Goal: Task Accomplishment & Management: Use online tool/utility

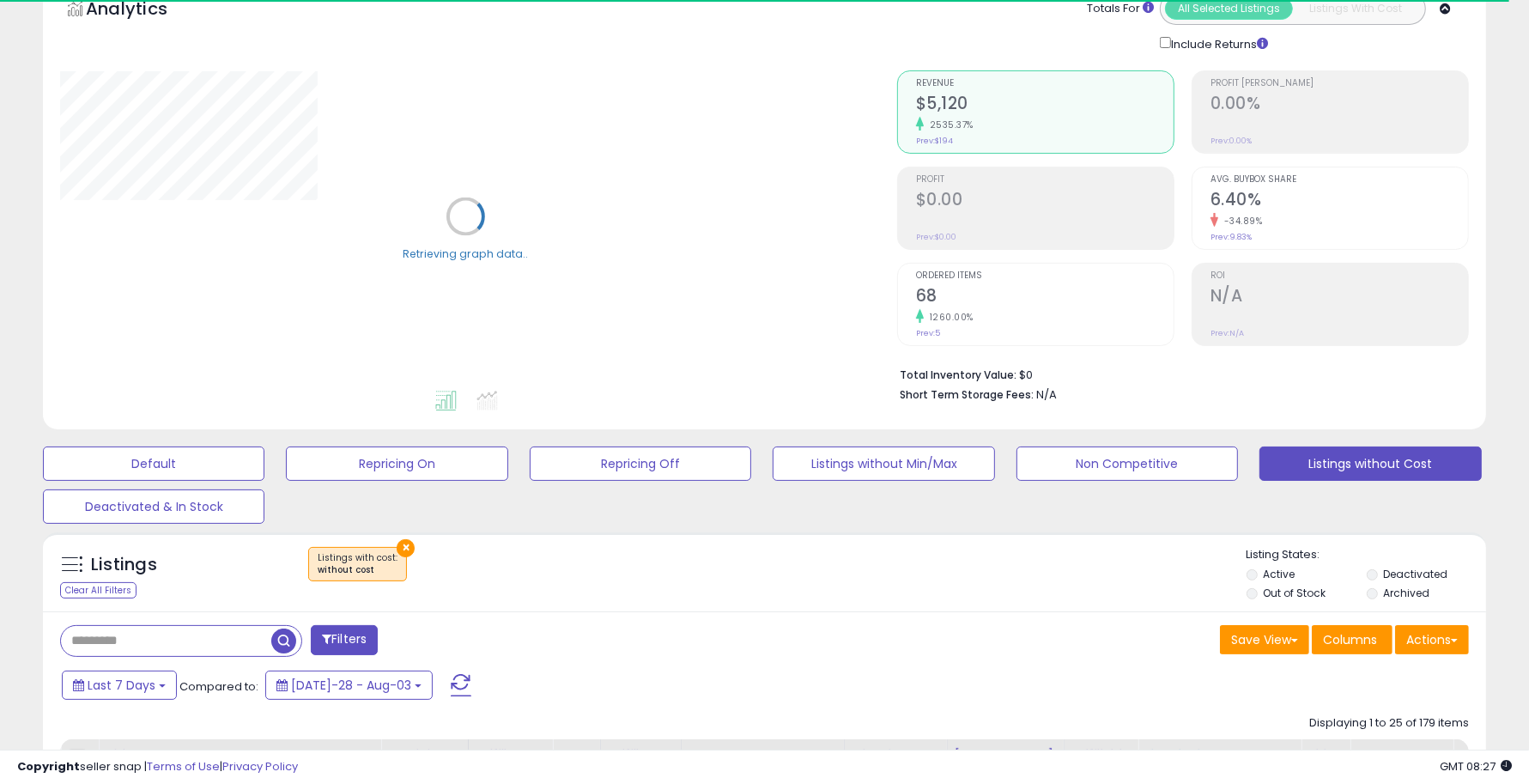
scroll to position [214, 0]
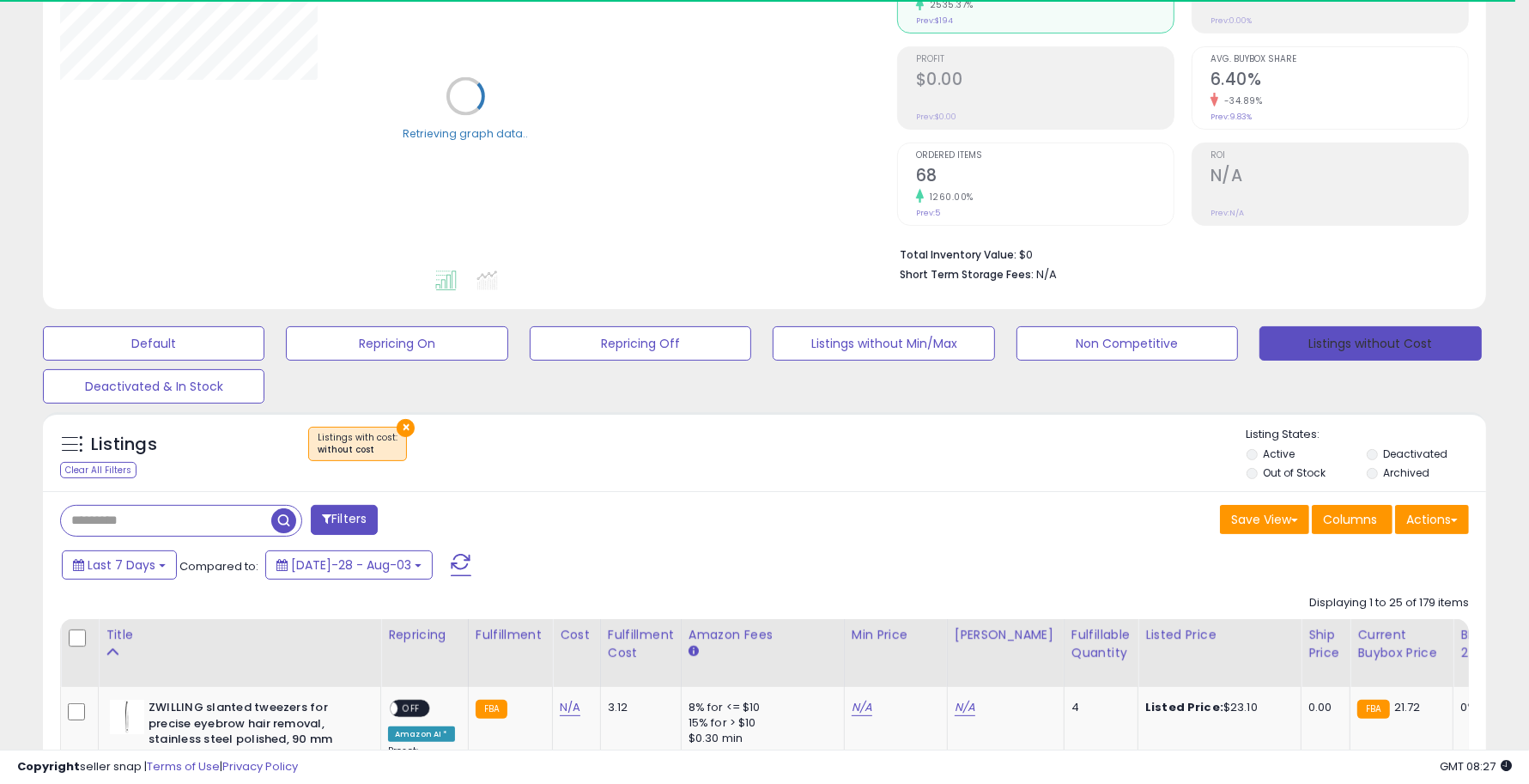
click at [1344, 339] on button "Listings without Cost" at bounding box center [1371, 343] width 222 height 34
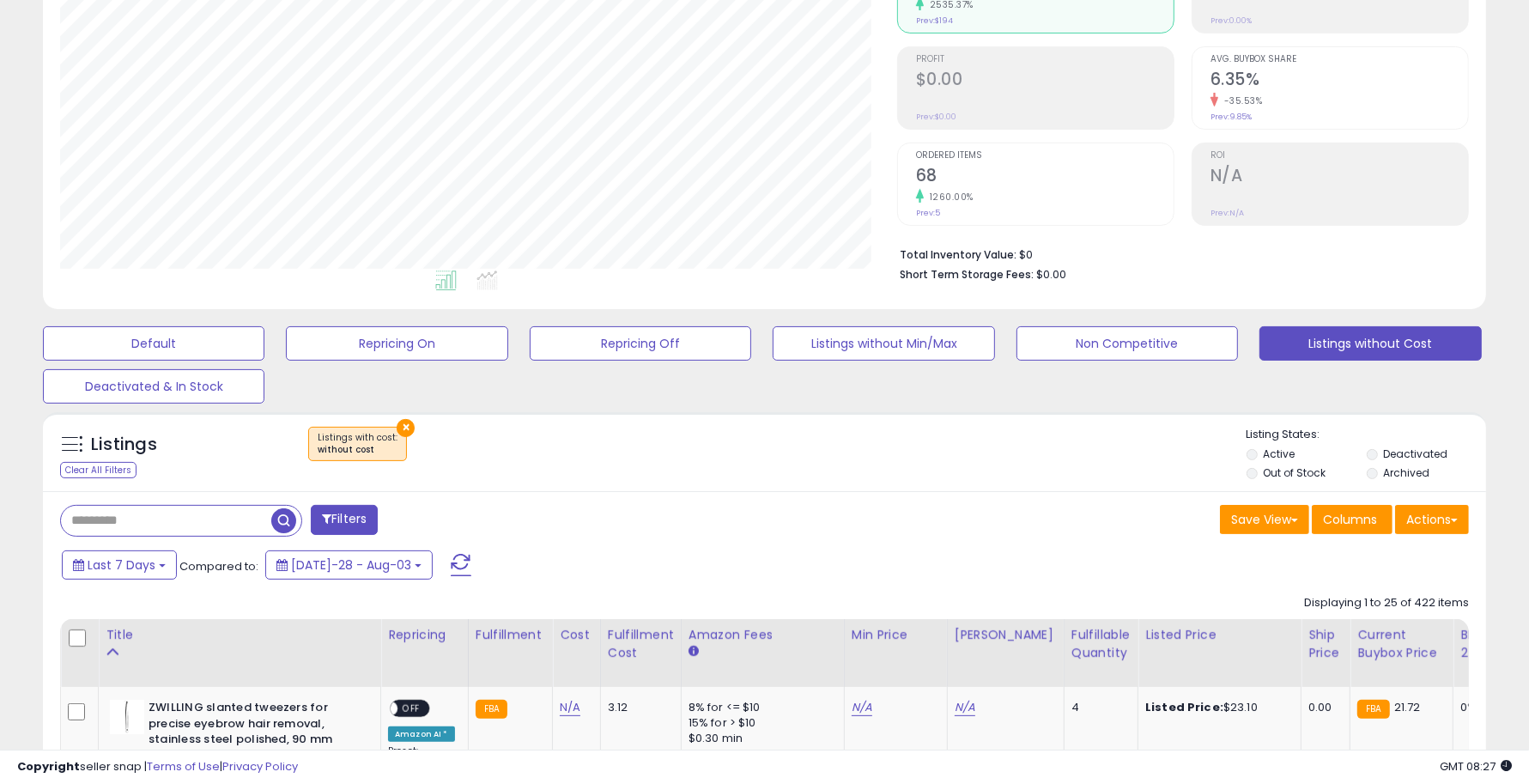
scroll to position [352, 837]
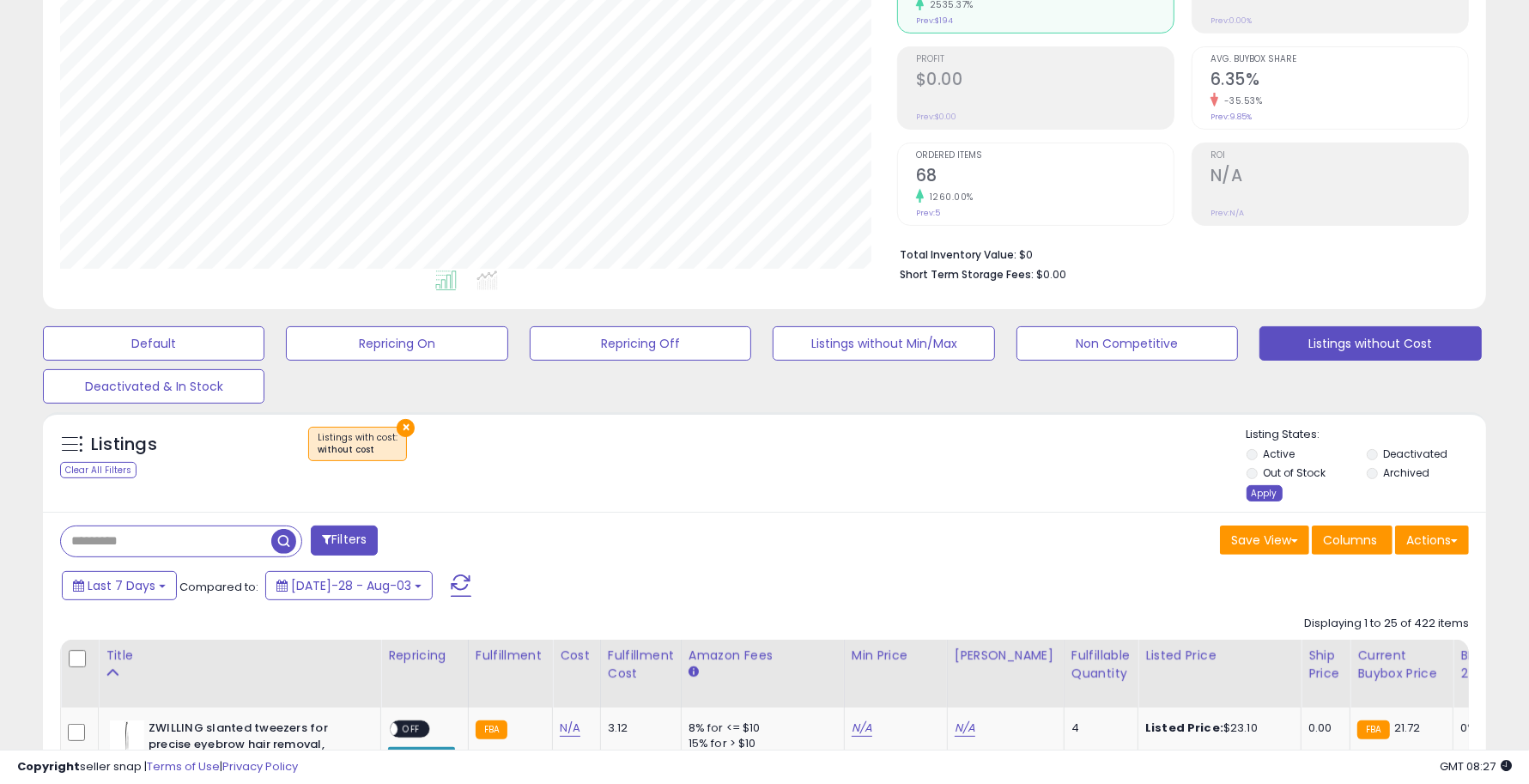
click at [1266, 494] on div "Apply" at bounding box center [1264, 493] width 36 height 16
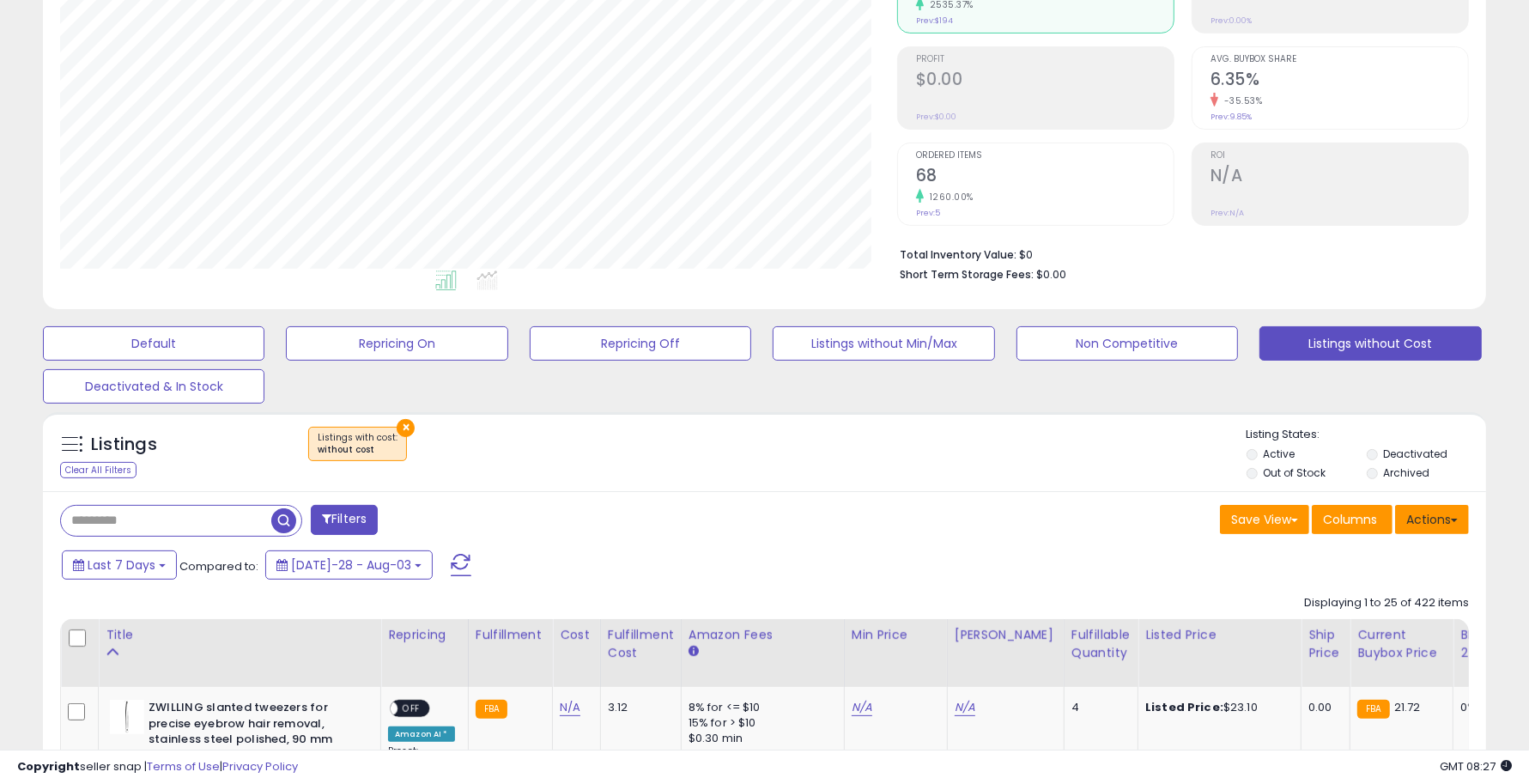
click at [1457, 522] on span at bounding box center [1454, 520] width 6 height 4
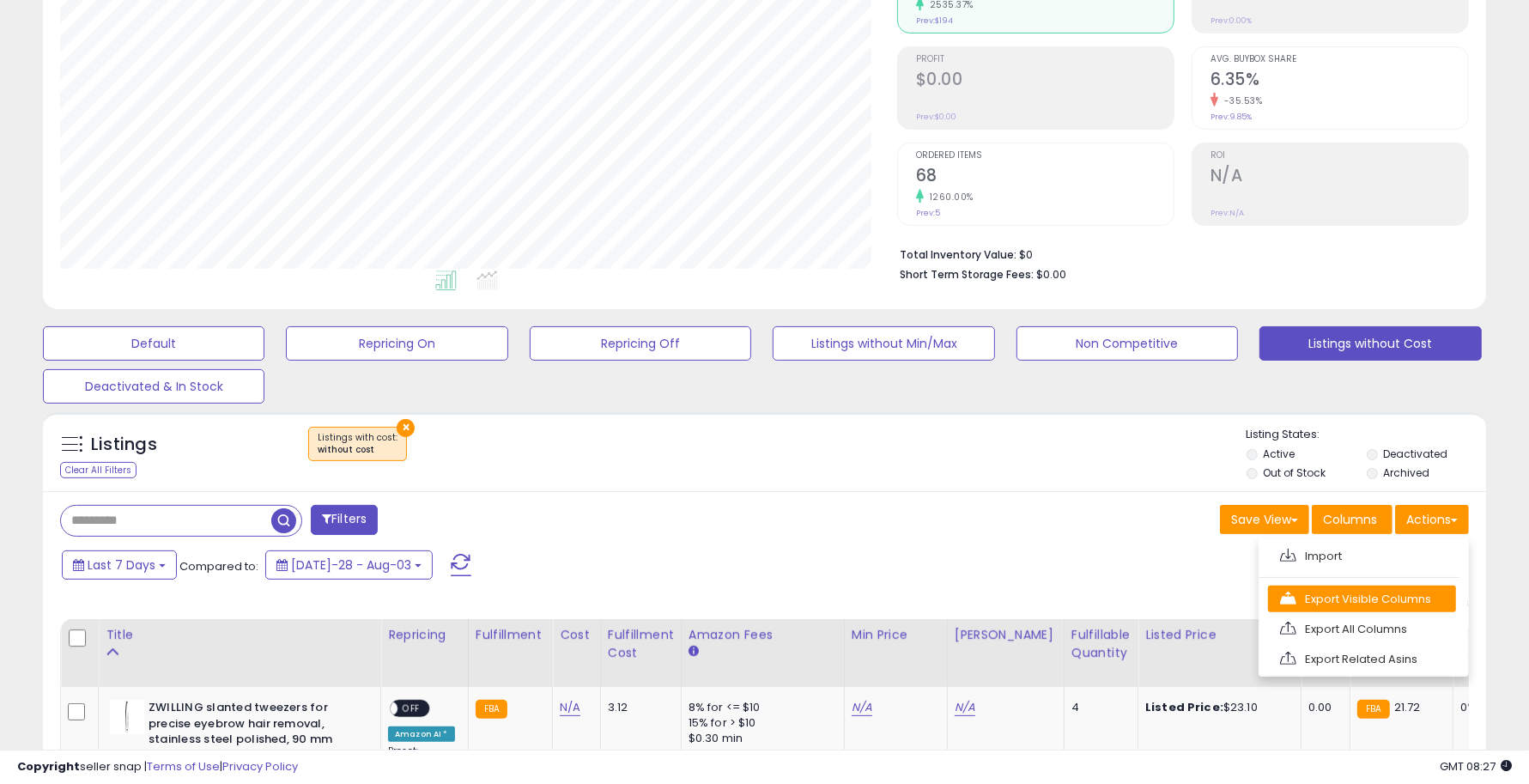
click at [1325, 591] on link "Export Visible Columns" at bounding box center [1361, 598] width 188 height 27
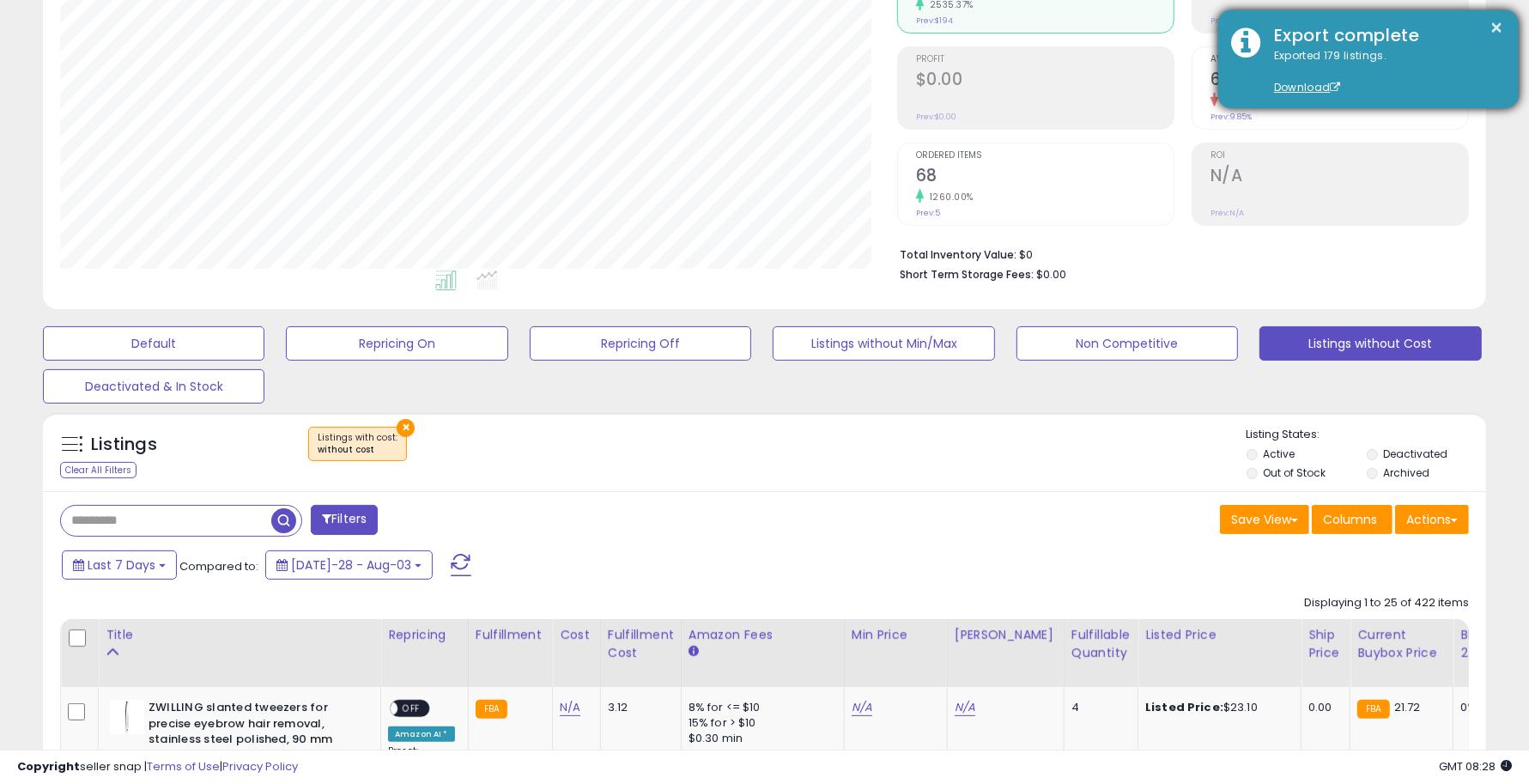
click at [1345, 45] on div "Export complete" at bounding box center [1383, 35] width 245 height 25
click at [1310, 82] on link "Download" at bounding box center [1307, 87] width 67 height 15
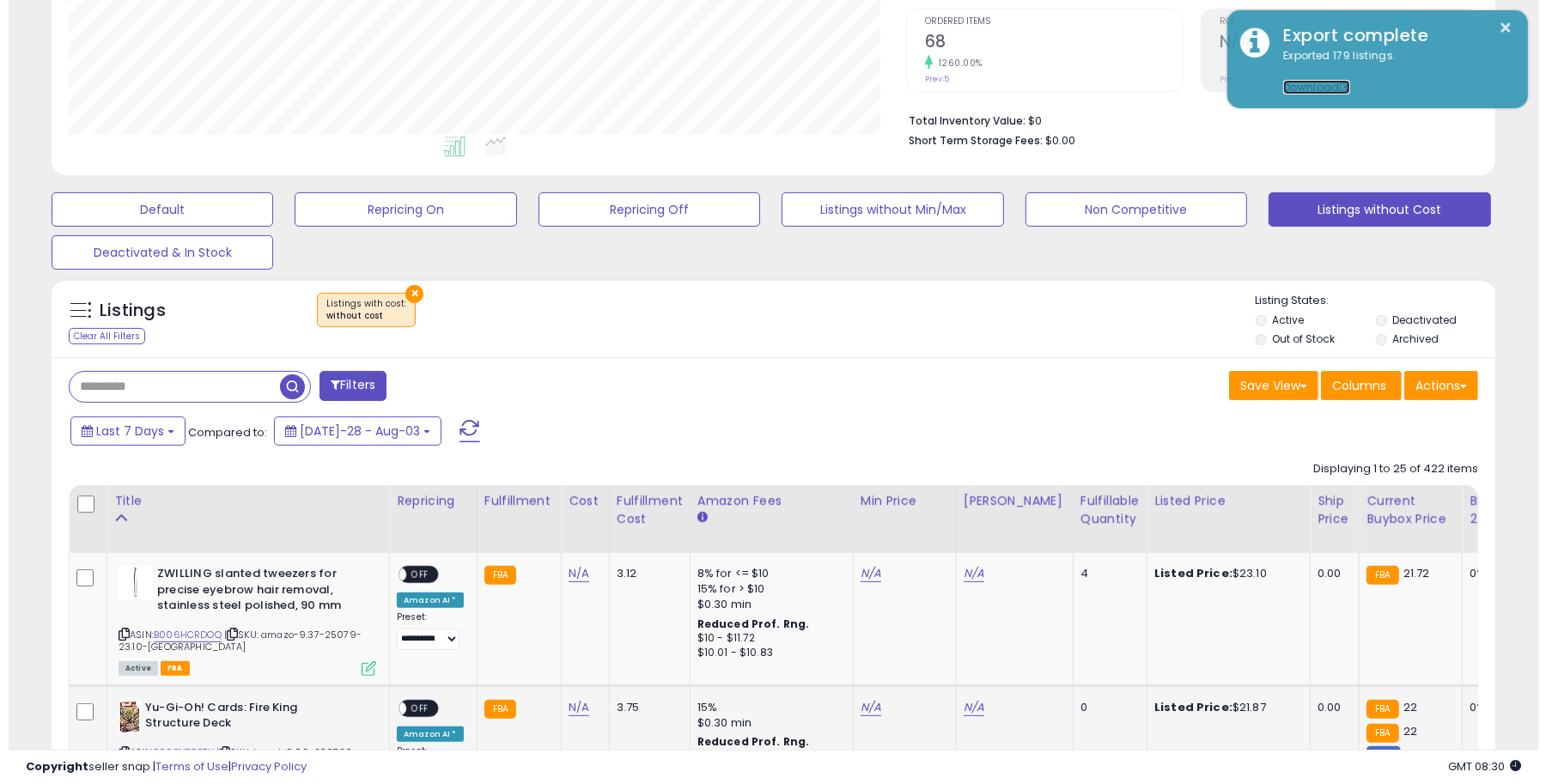
scroll to position [537, 0]
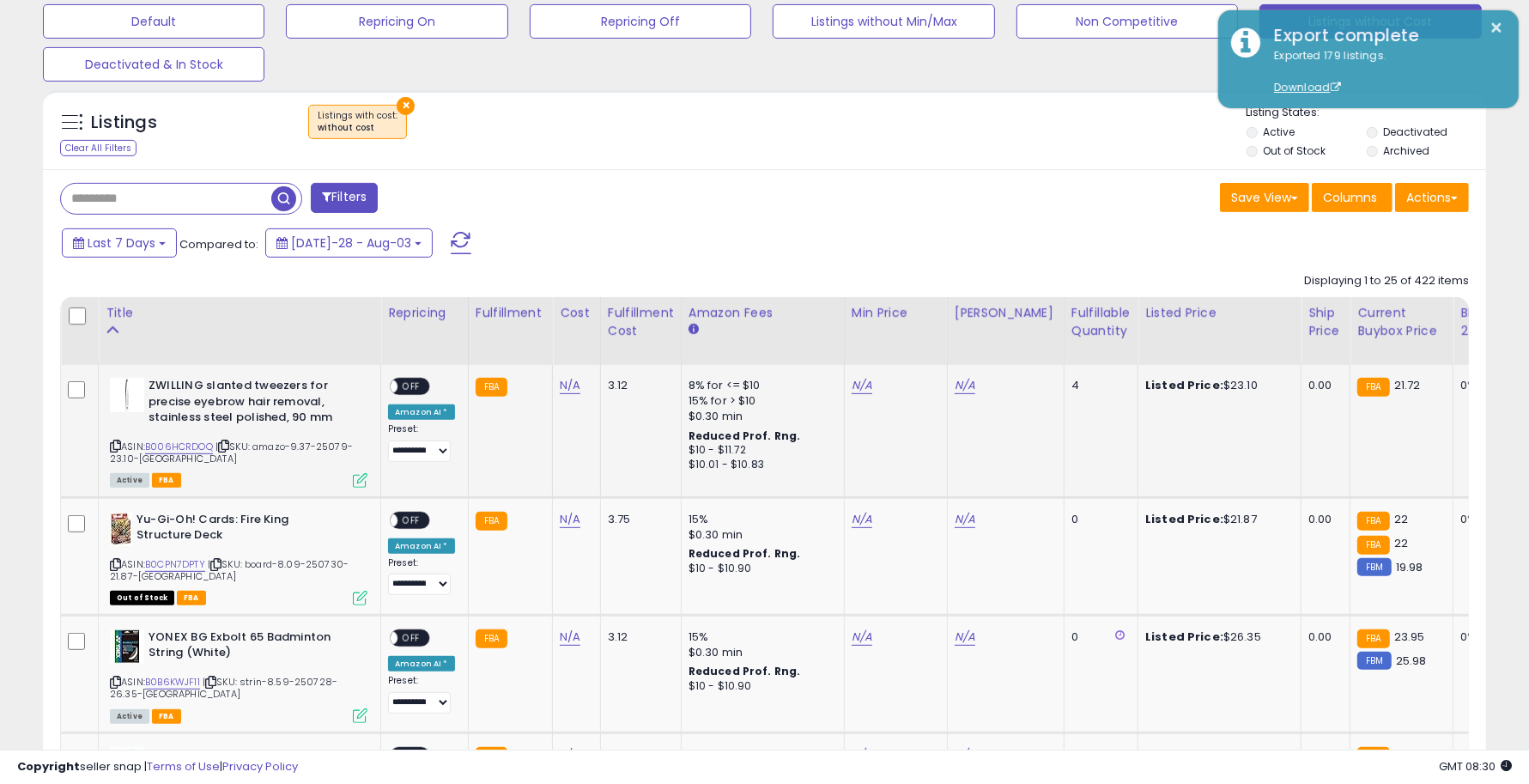
click at [361, 479] on icon at bounding box center [360, 480] width 15 height 15
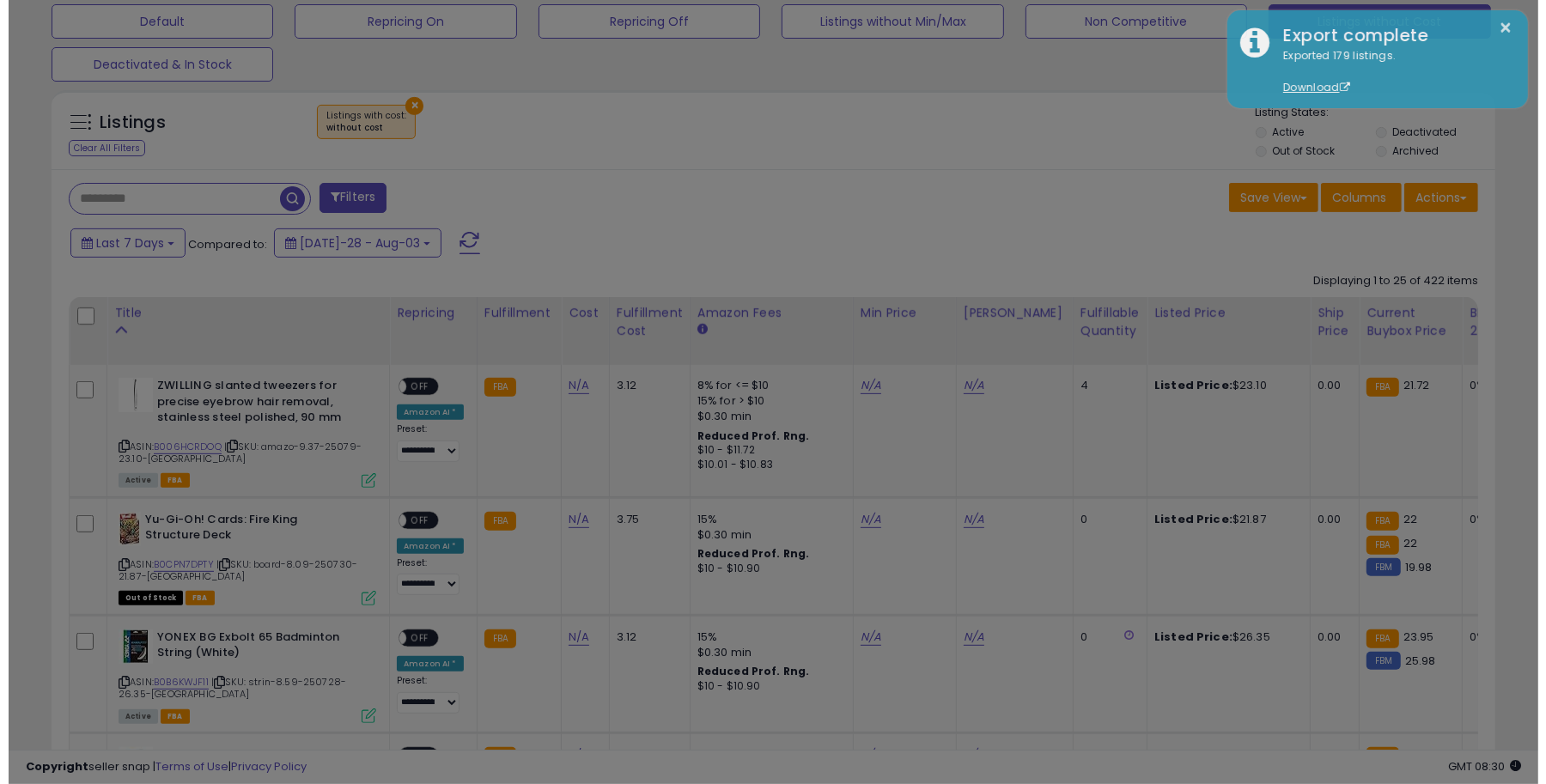
scroll to position [352, 846]
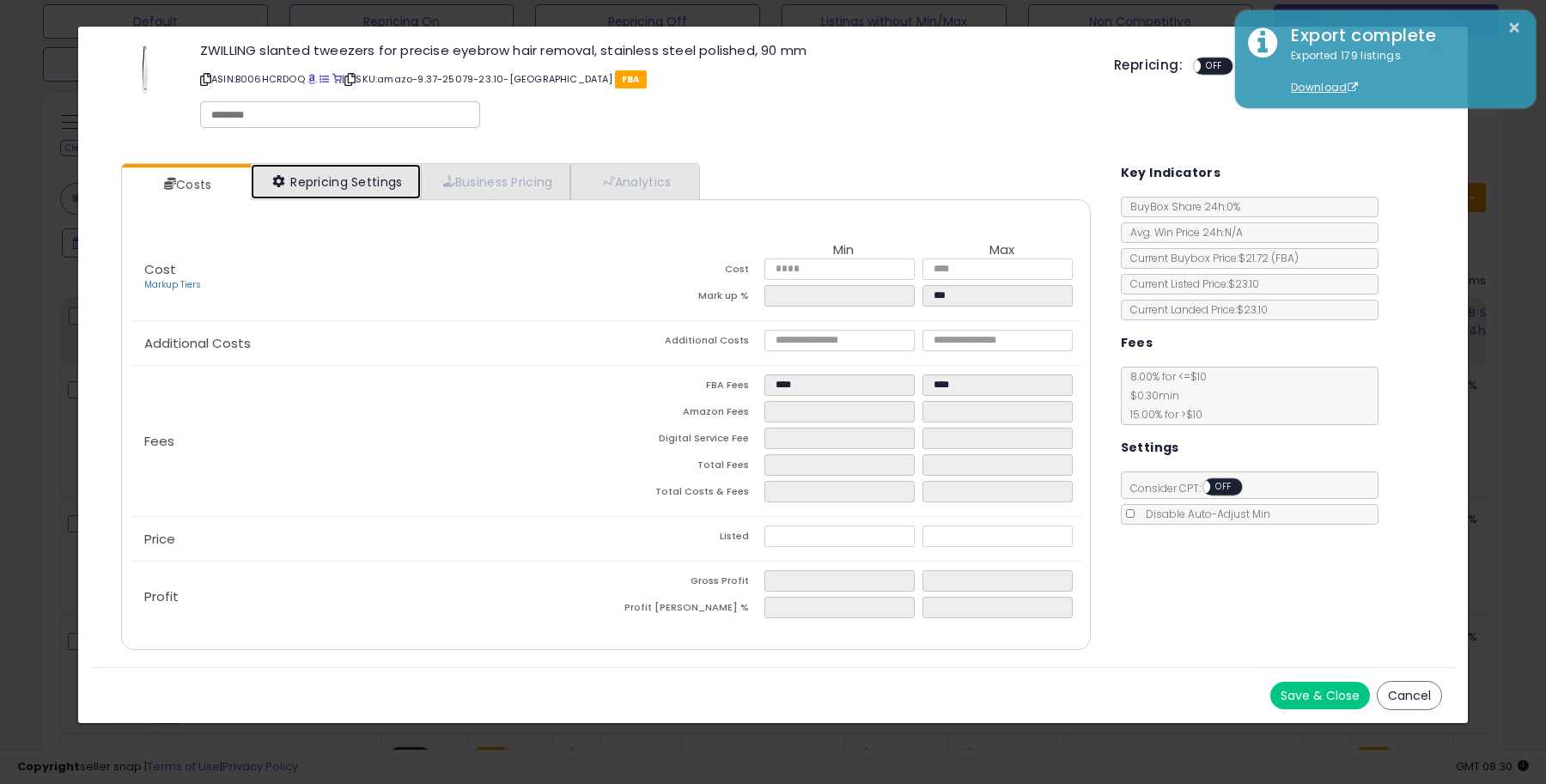
click at [352, 198] on link "Repricing Settings" at bounding box center [336, 181] width 170 height 35
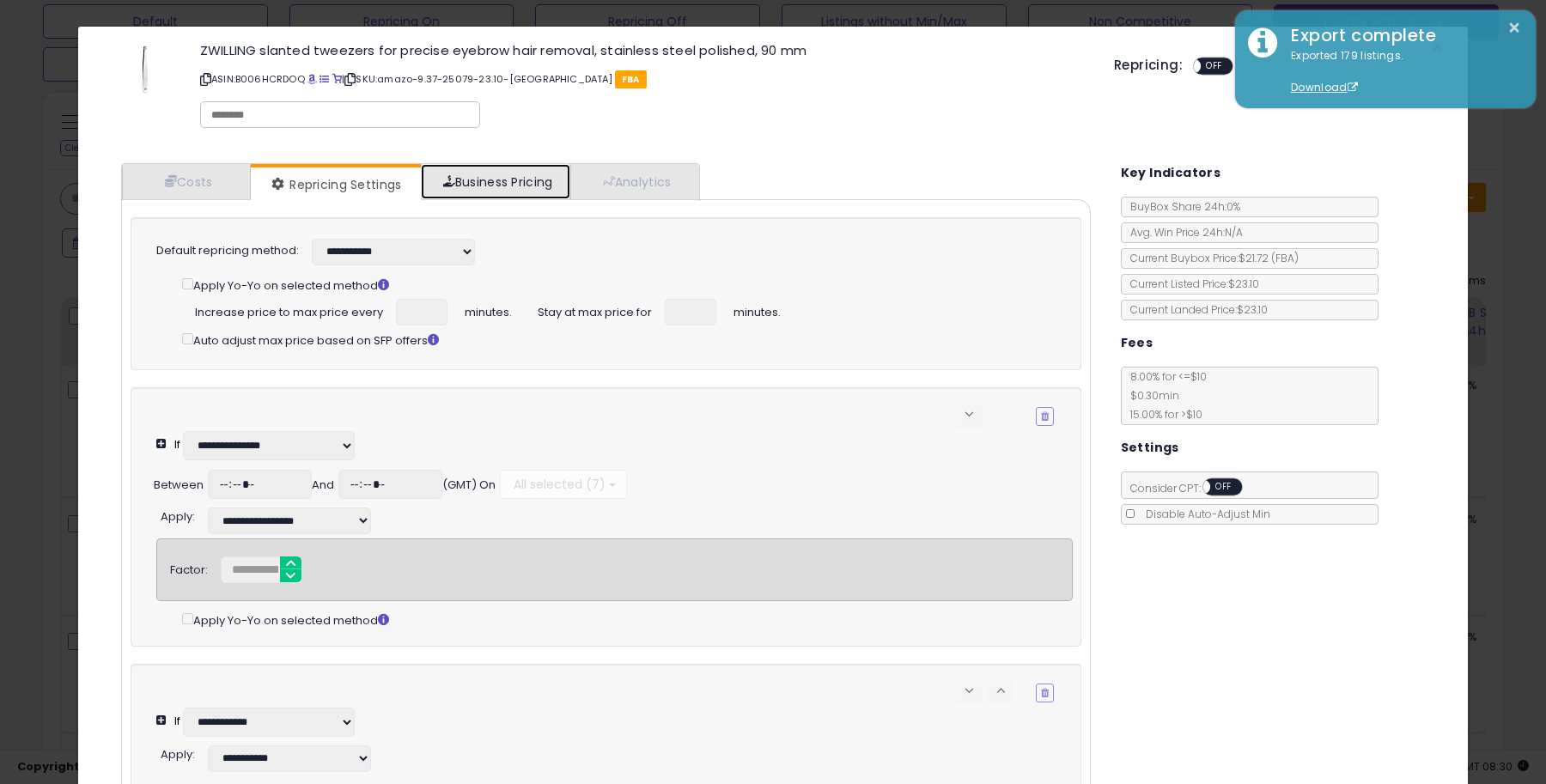
click at [479, 193] on link "Business Pricing" at bounding box center [496, 181] width 150 height 35
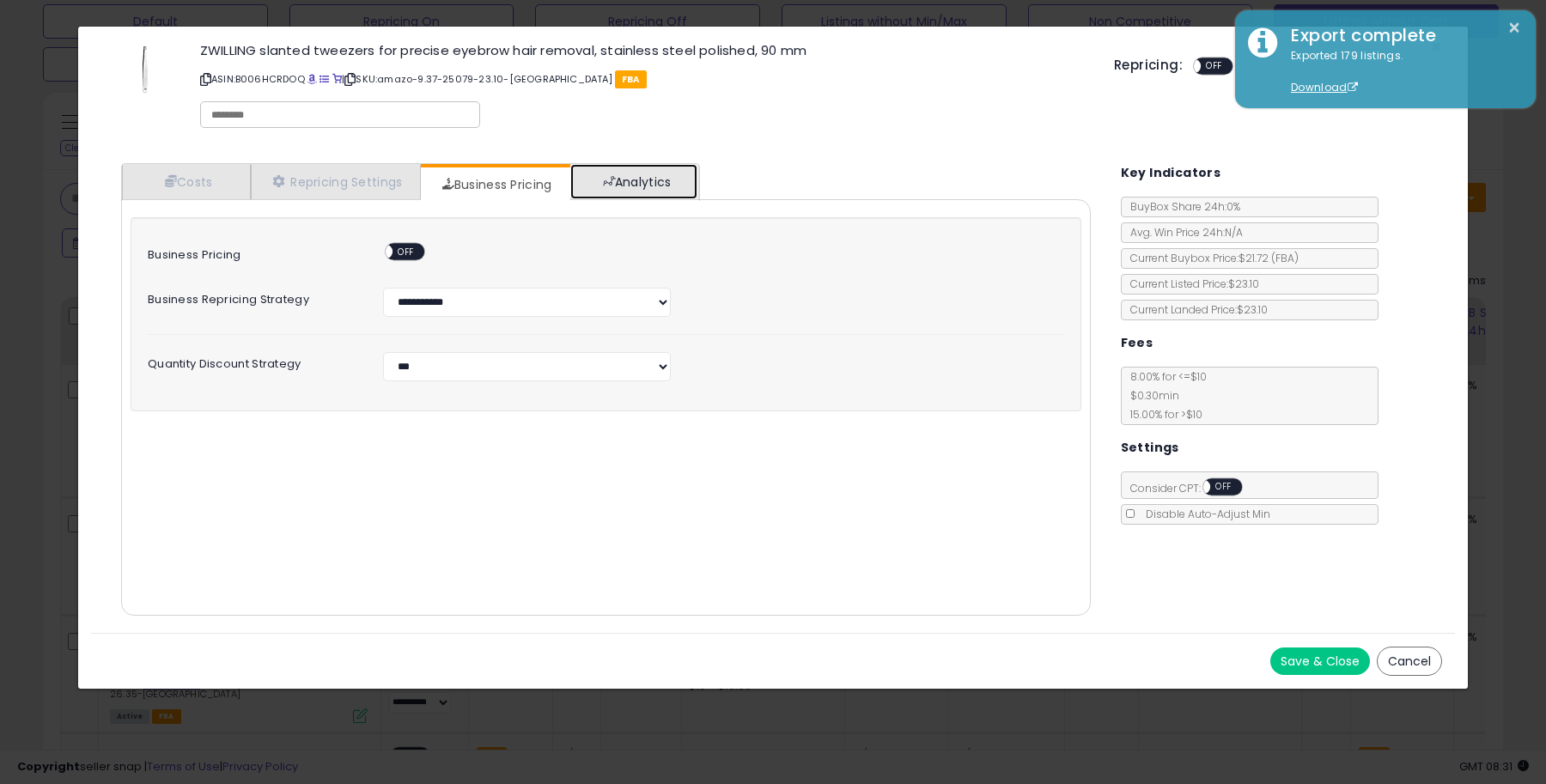
click at [662, 179] on link "Analytics" at bounding box center [633, 181] width 127 height 35
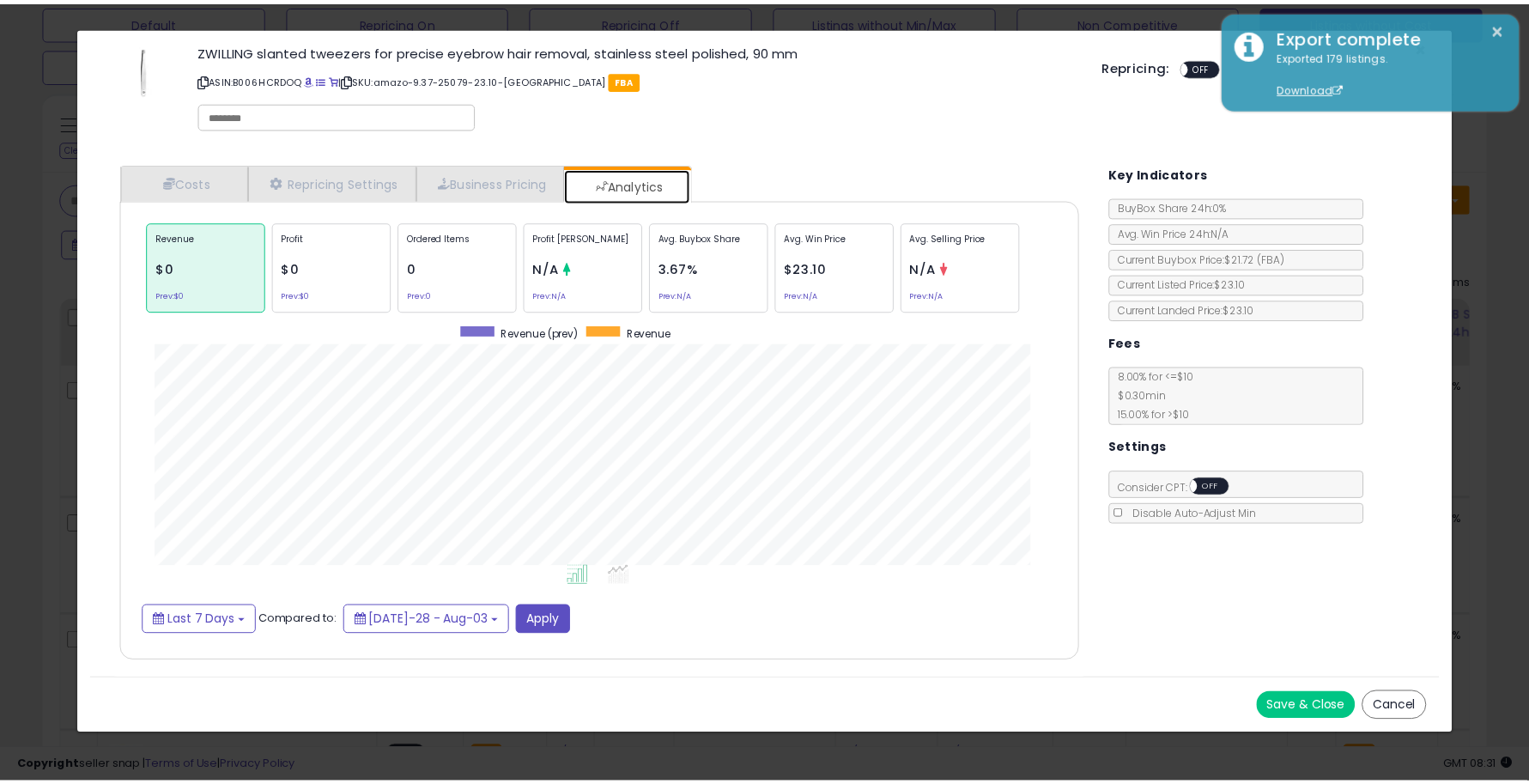
scroll to position [528, 1002]
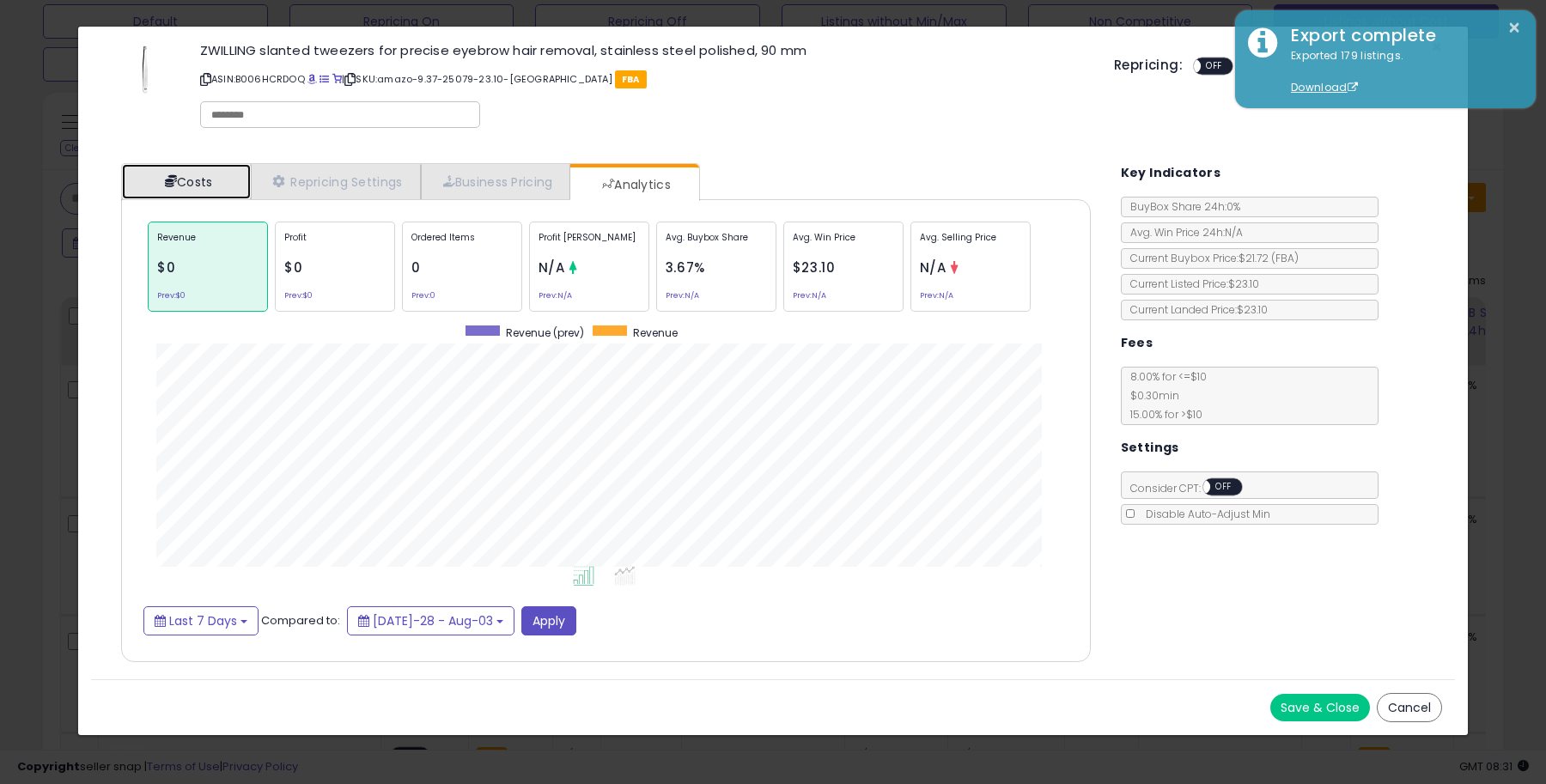
click at [198, 184] on link "Costs" at bounding box center [186, 181] width 129 height 35
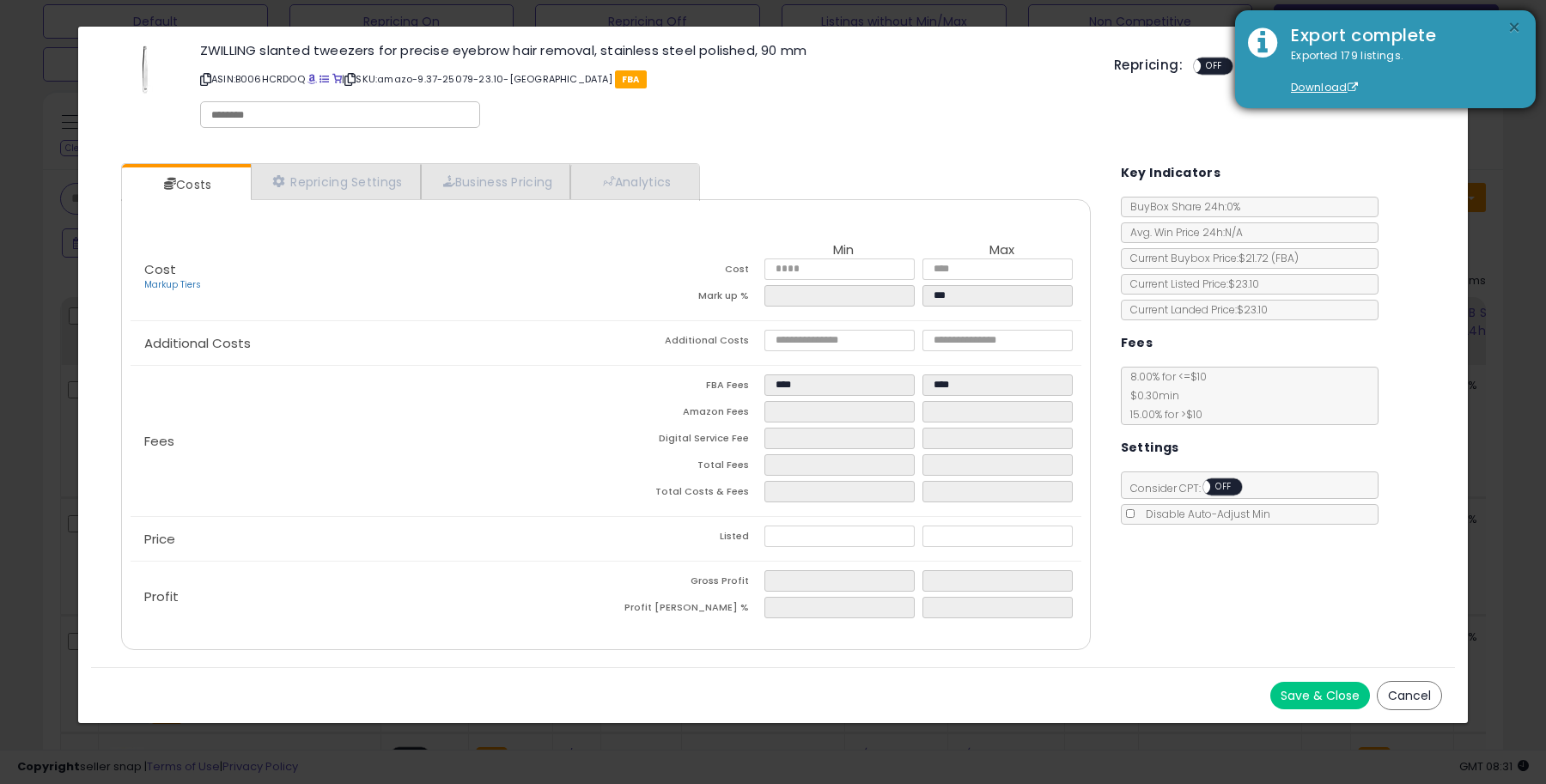
click at [1513, 26] on button "×" at bounding box center [1514, 27] width 14 height 21
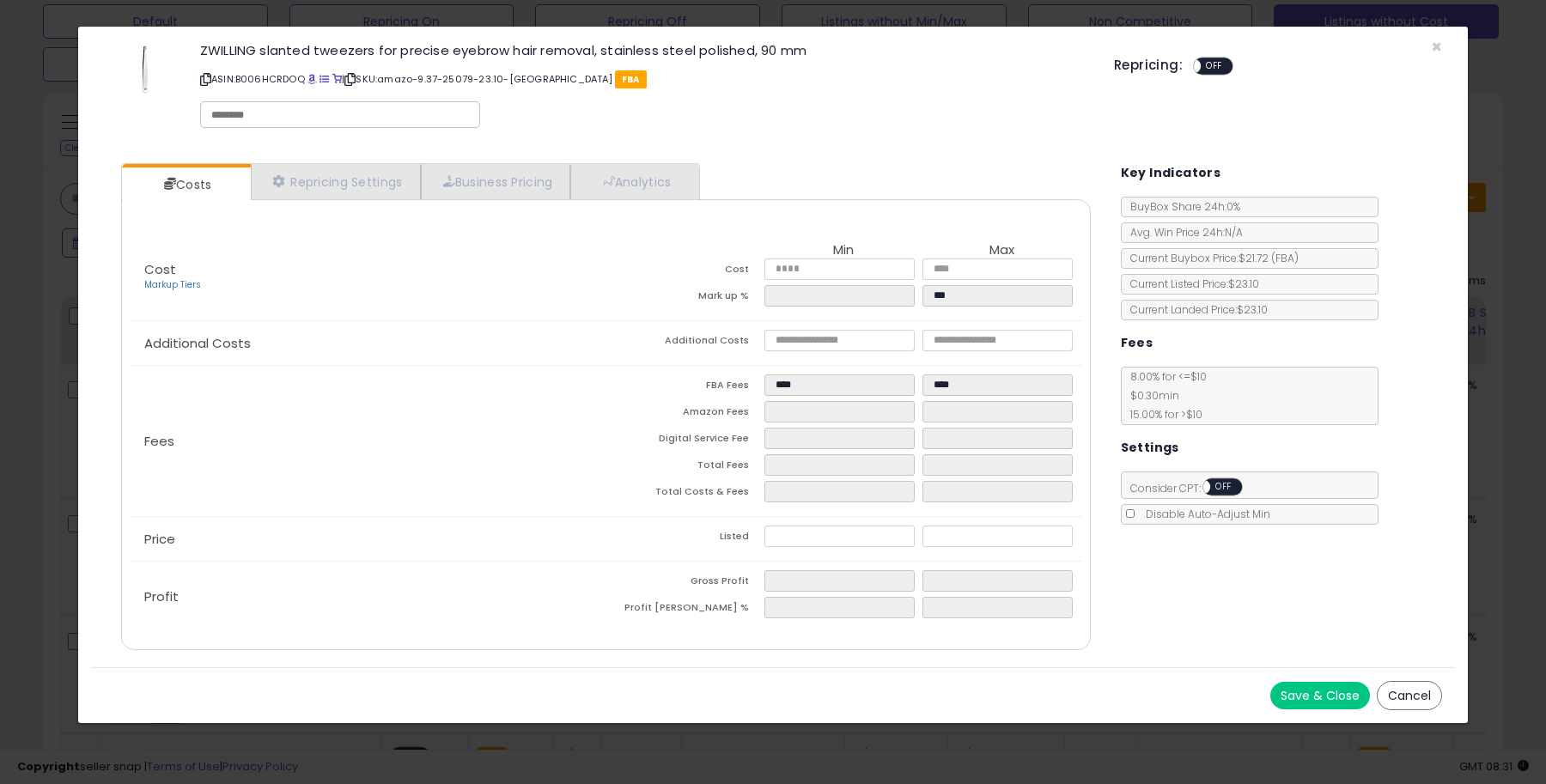
click at [1409, 682] on button "Cancel" at bounding box center [1409, 695] width 65 height 29
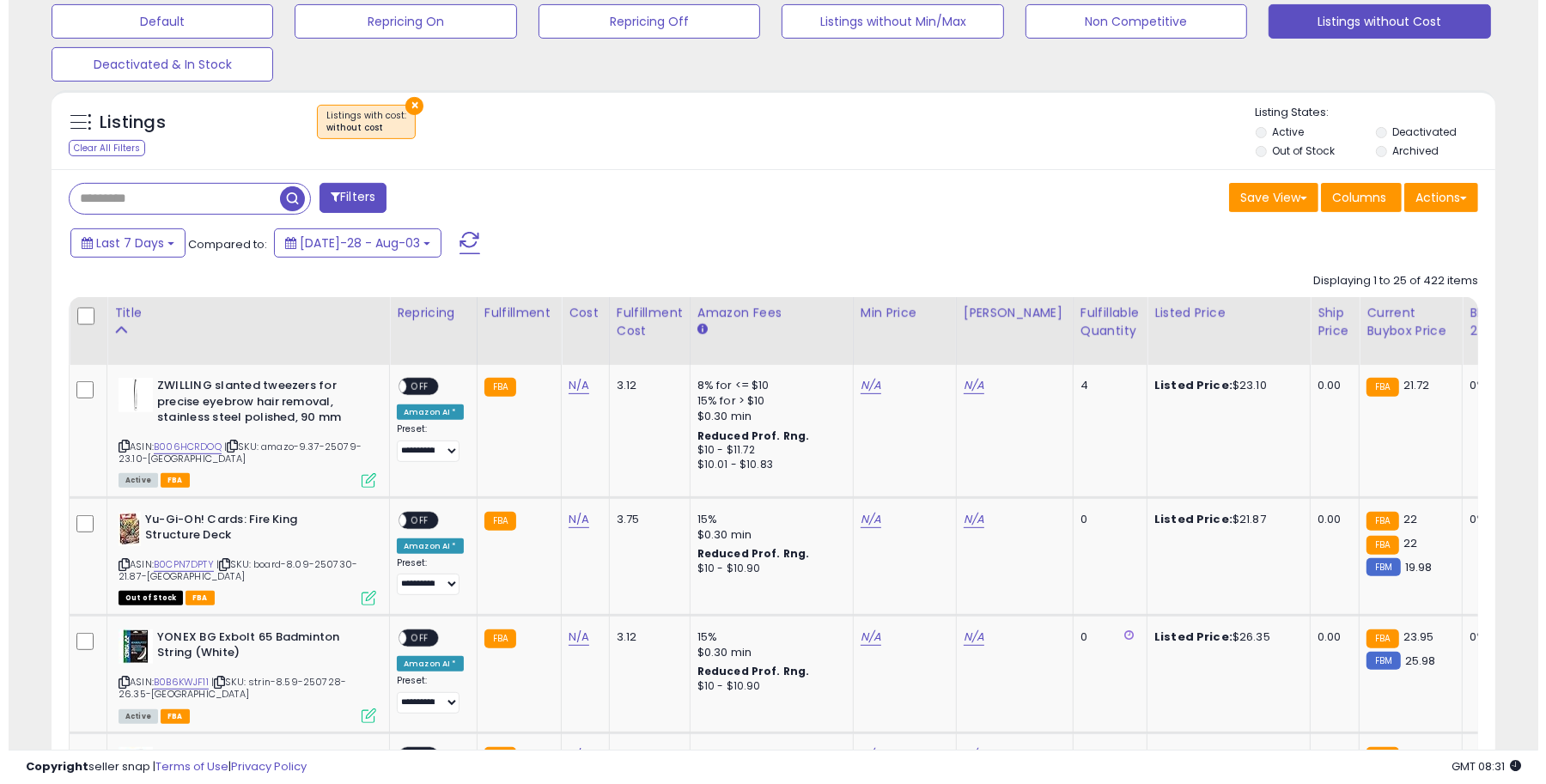
scroll to position [857883, 857895]
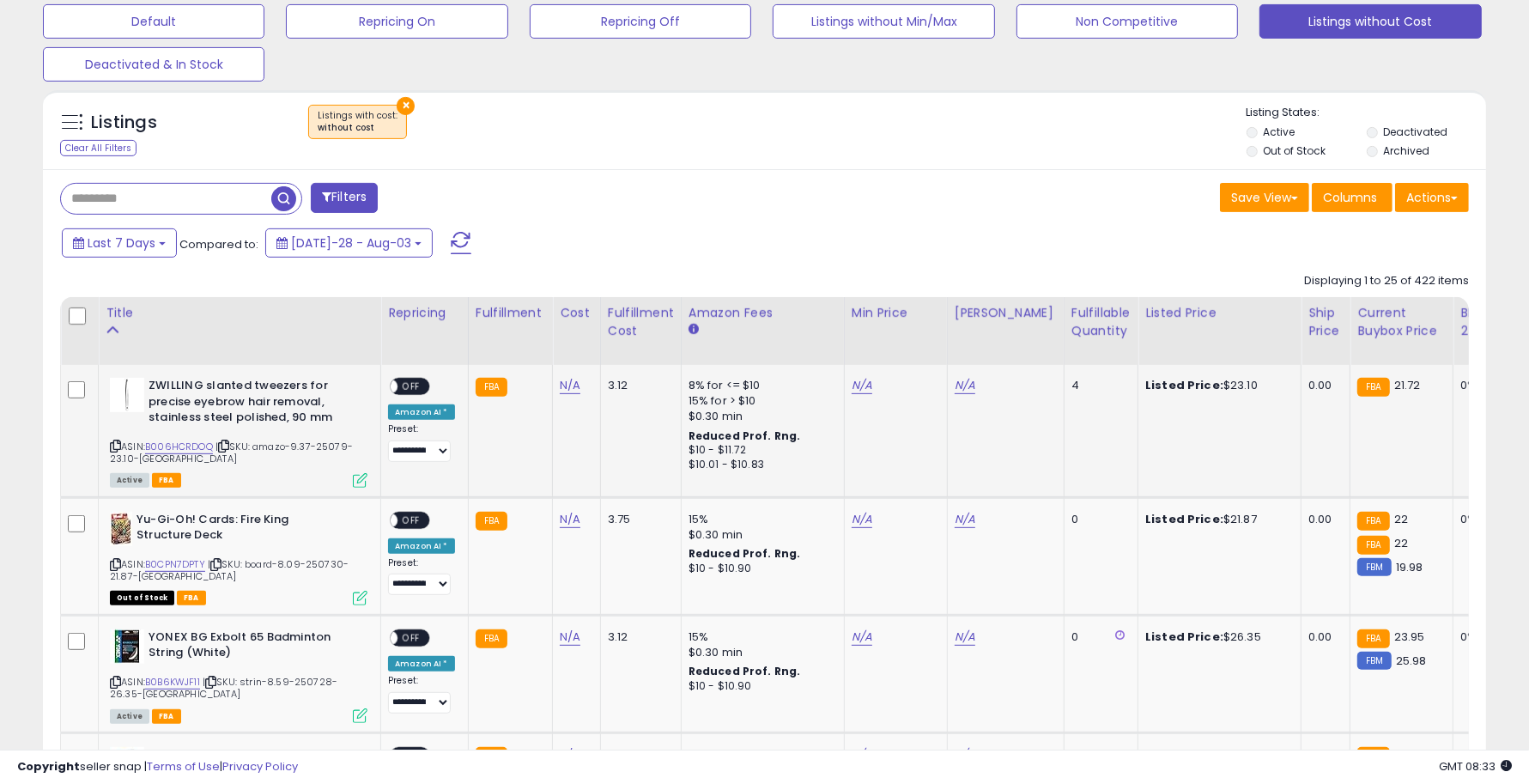
click at [357, 483] on icon at bounding box center [360, 480] width 15 height 15
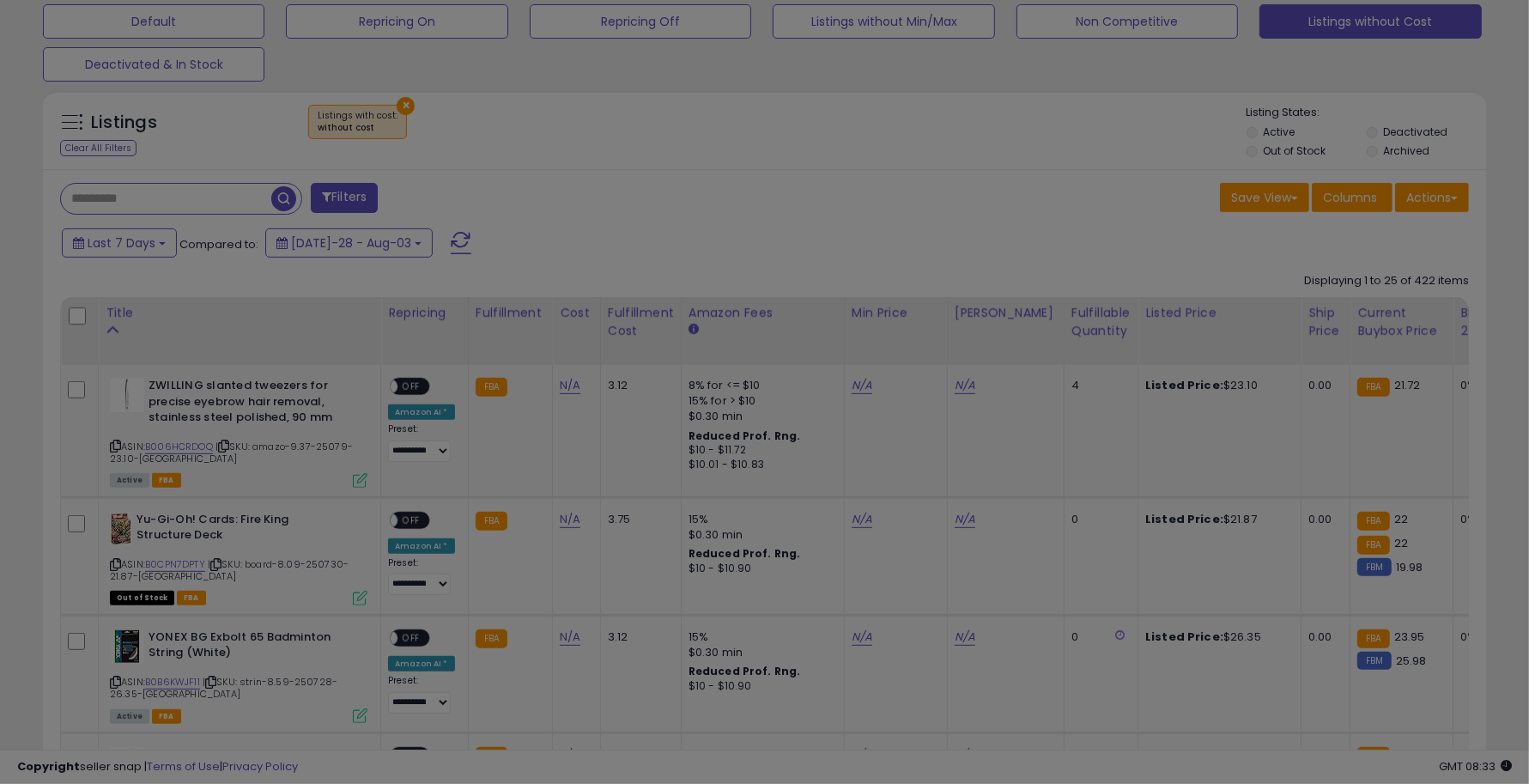
scroll to position [352, 846]
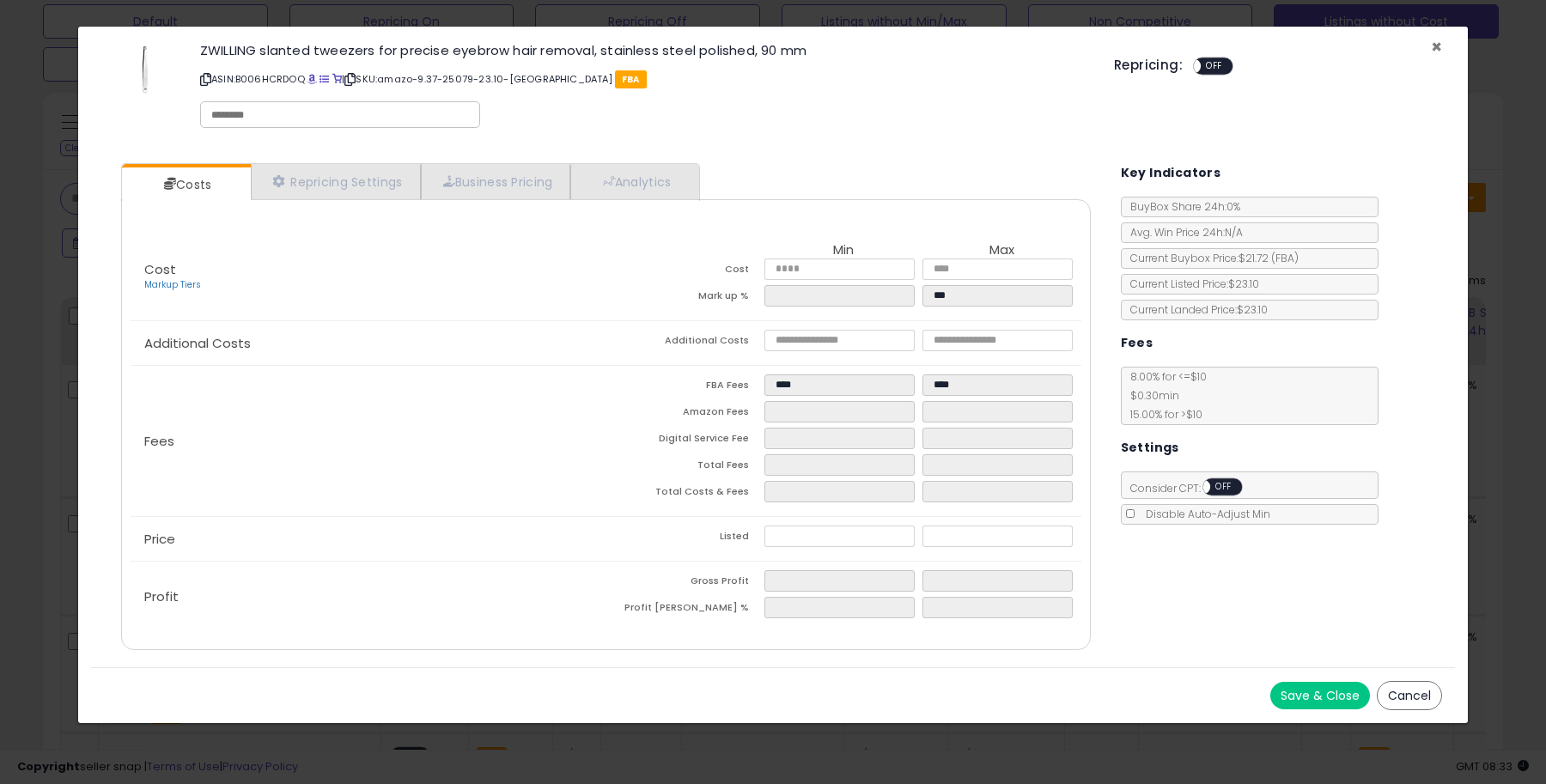
click at [1437, 45] on span "×" at bounding box center [1436, 46] width 11 height 25
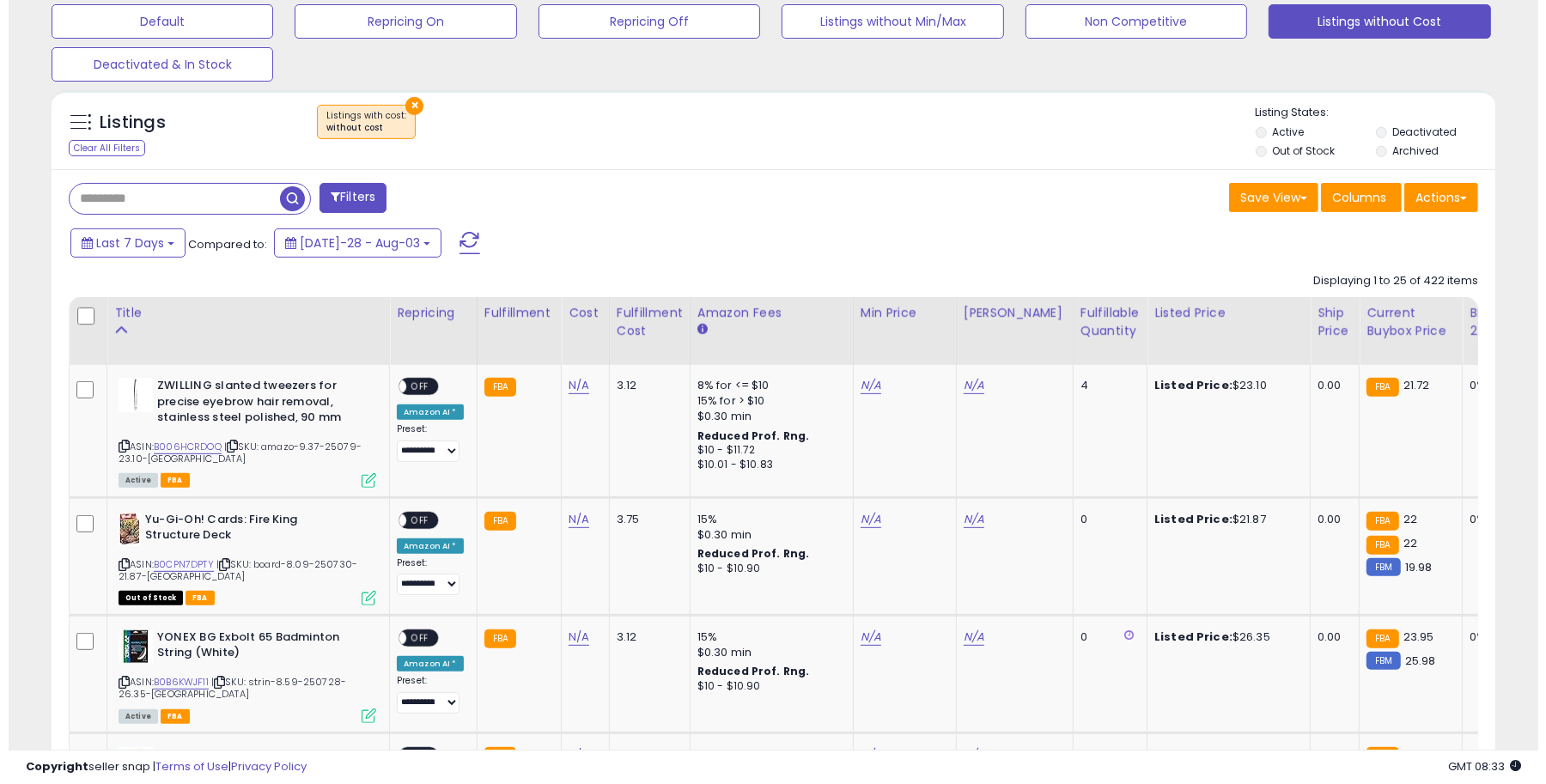
scroll to position [857883, 857895]
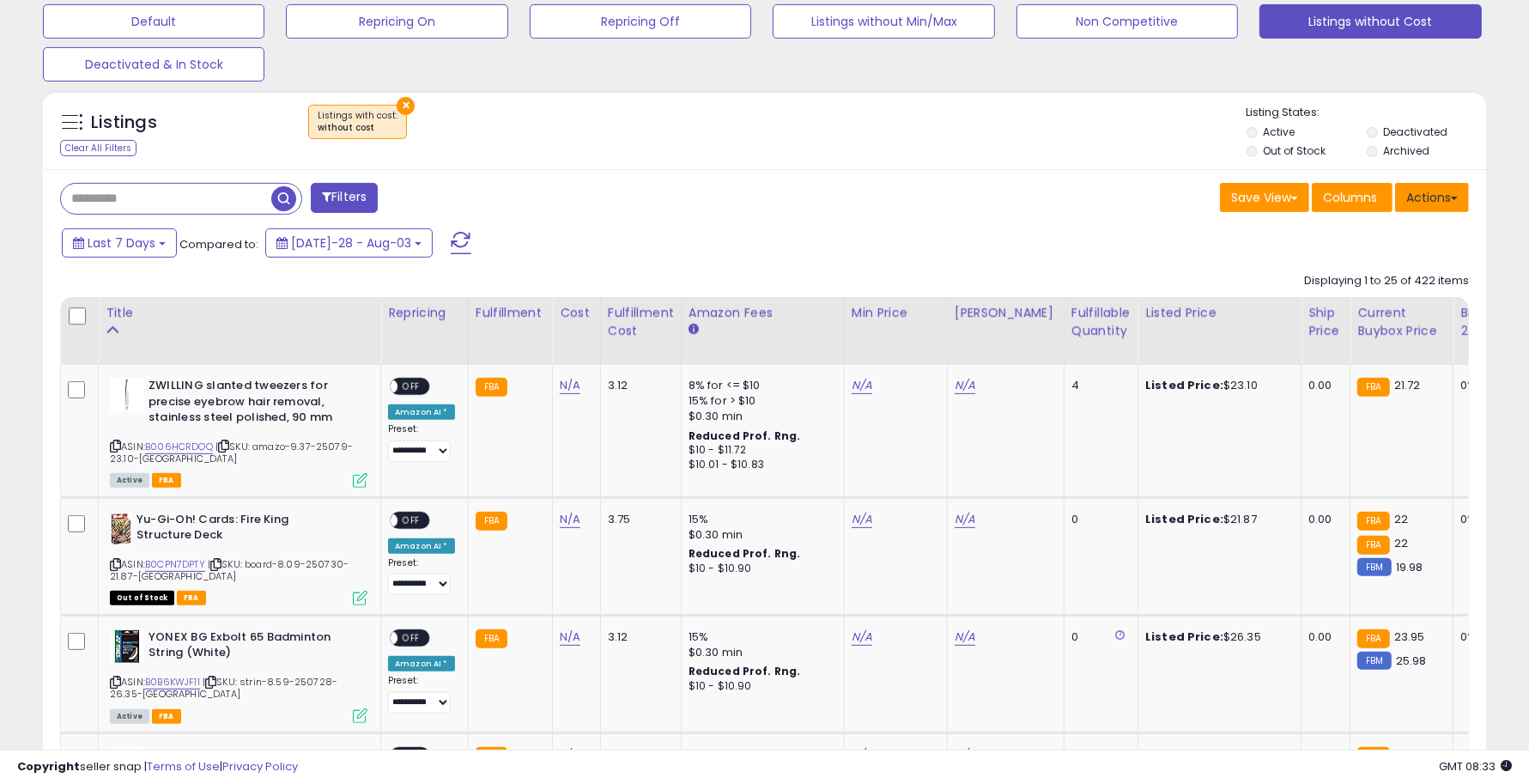
click at [1464, 200] on button "Actions" at bounding box center [1432, 198] width 74 height 29
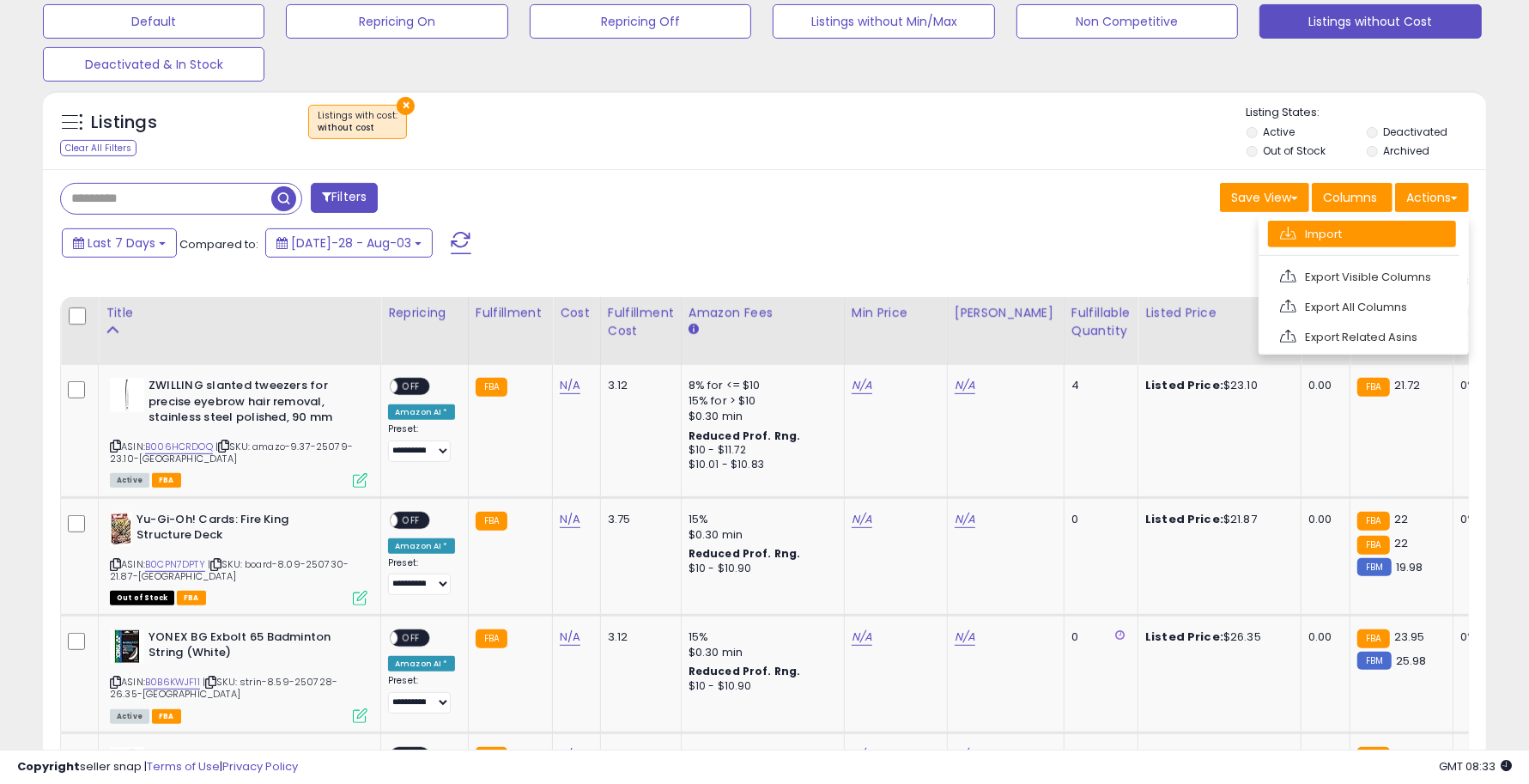
click at [1342, 234] on link "Import" at bounding box center [1361, 234] width 188 height 27
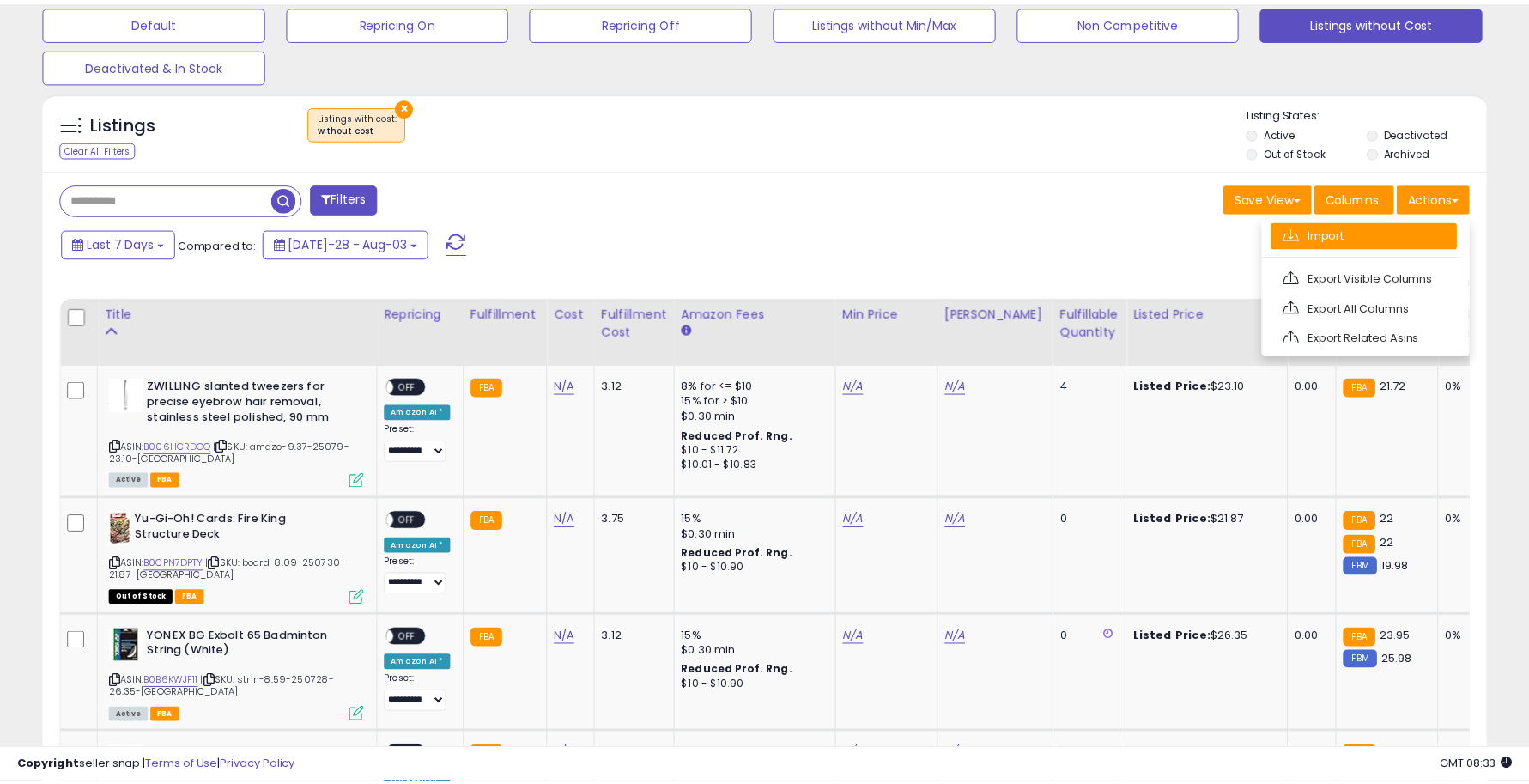
scroll to position [352, 846]
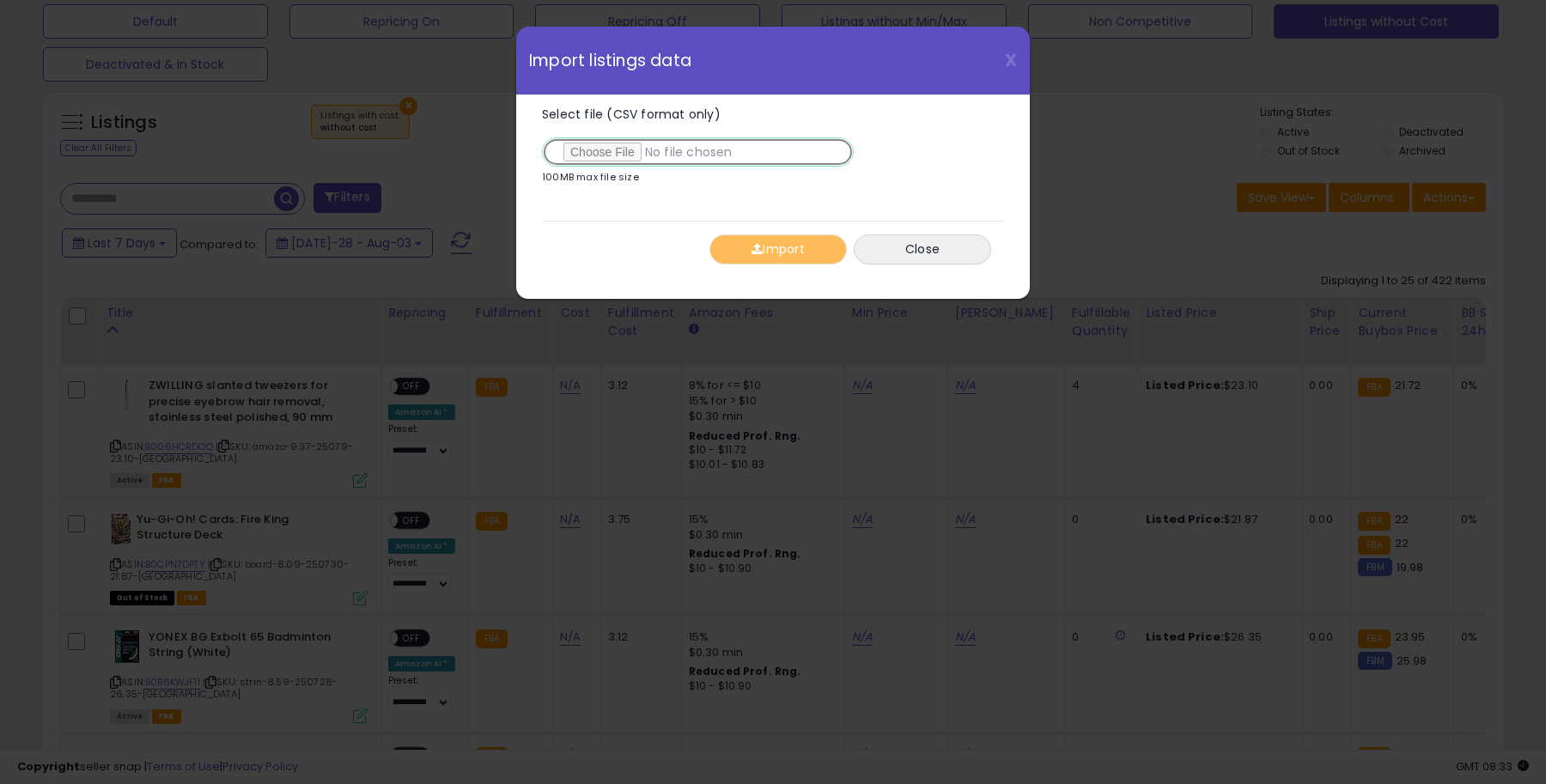
click at [607, 152] on input "Select file (CSV format only)" at bounding box center [697, 152] width 312 height 29
type input "**********"
click at [804, 245] on button "Import" at bounding box center [778, 249] width 137 height 30
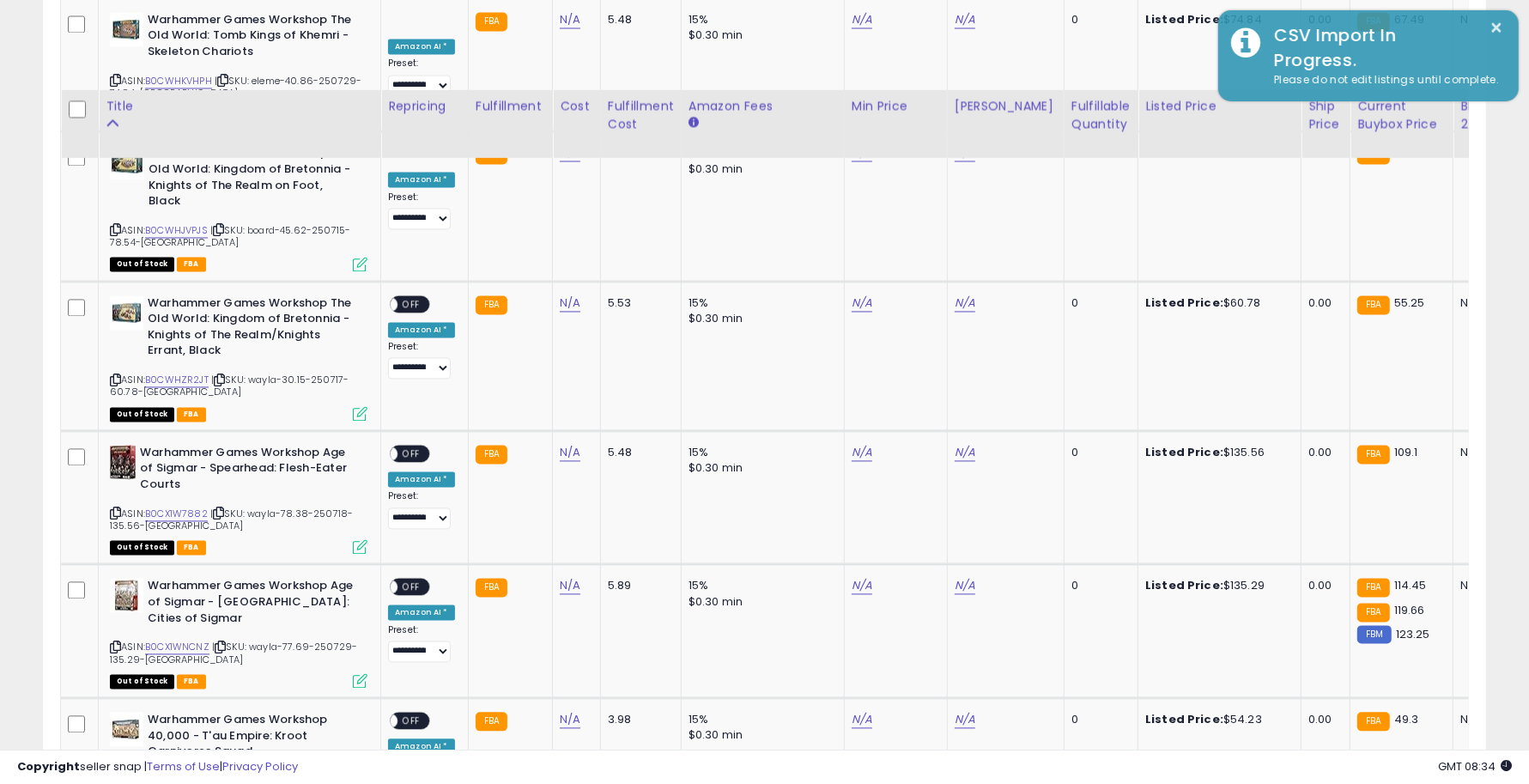
scroll to position [3647, 0]
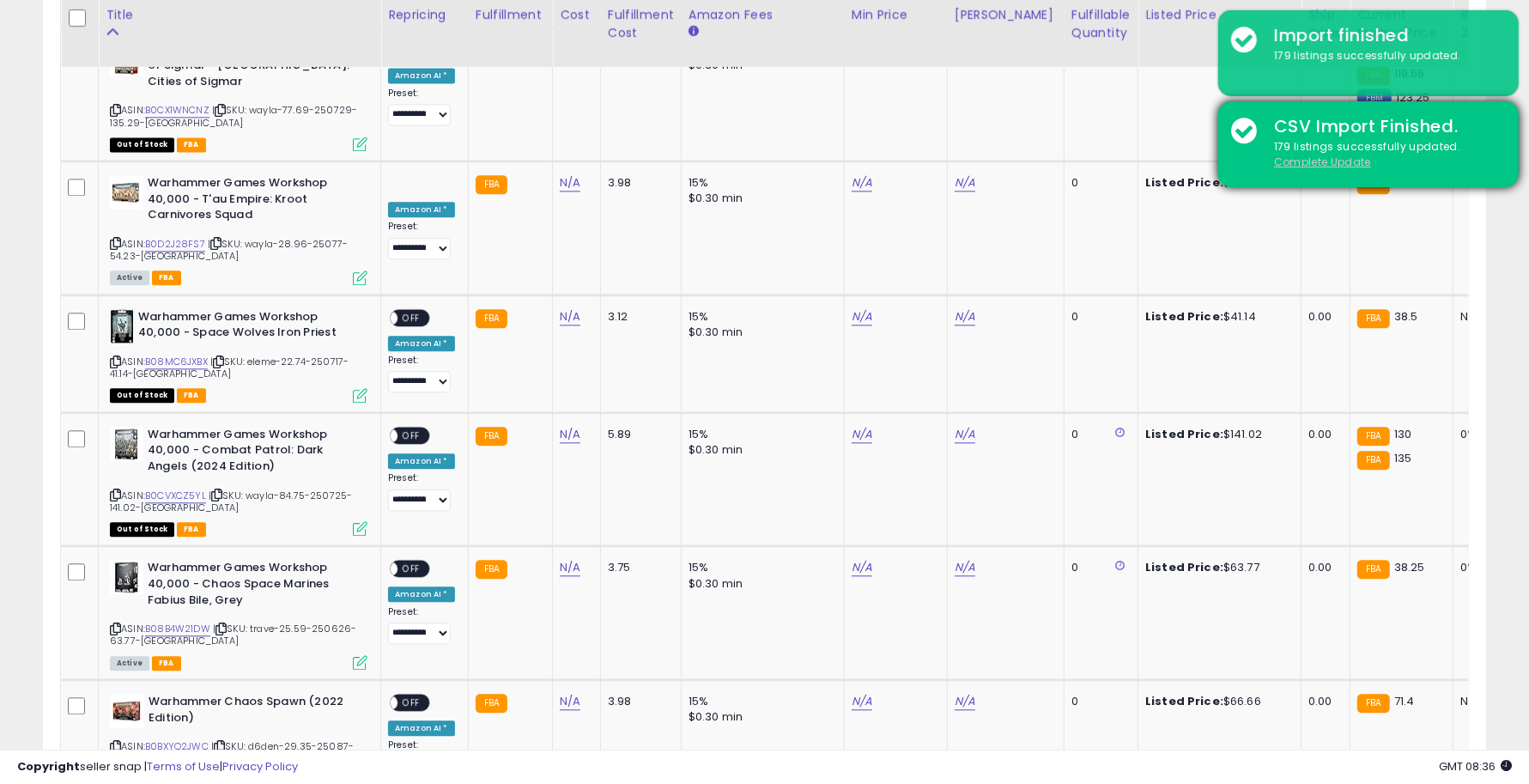
click at [1337, 159] on u "Complete Update" at bounding box center [1323, 162] width 97 height 15
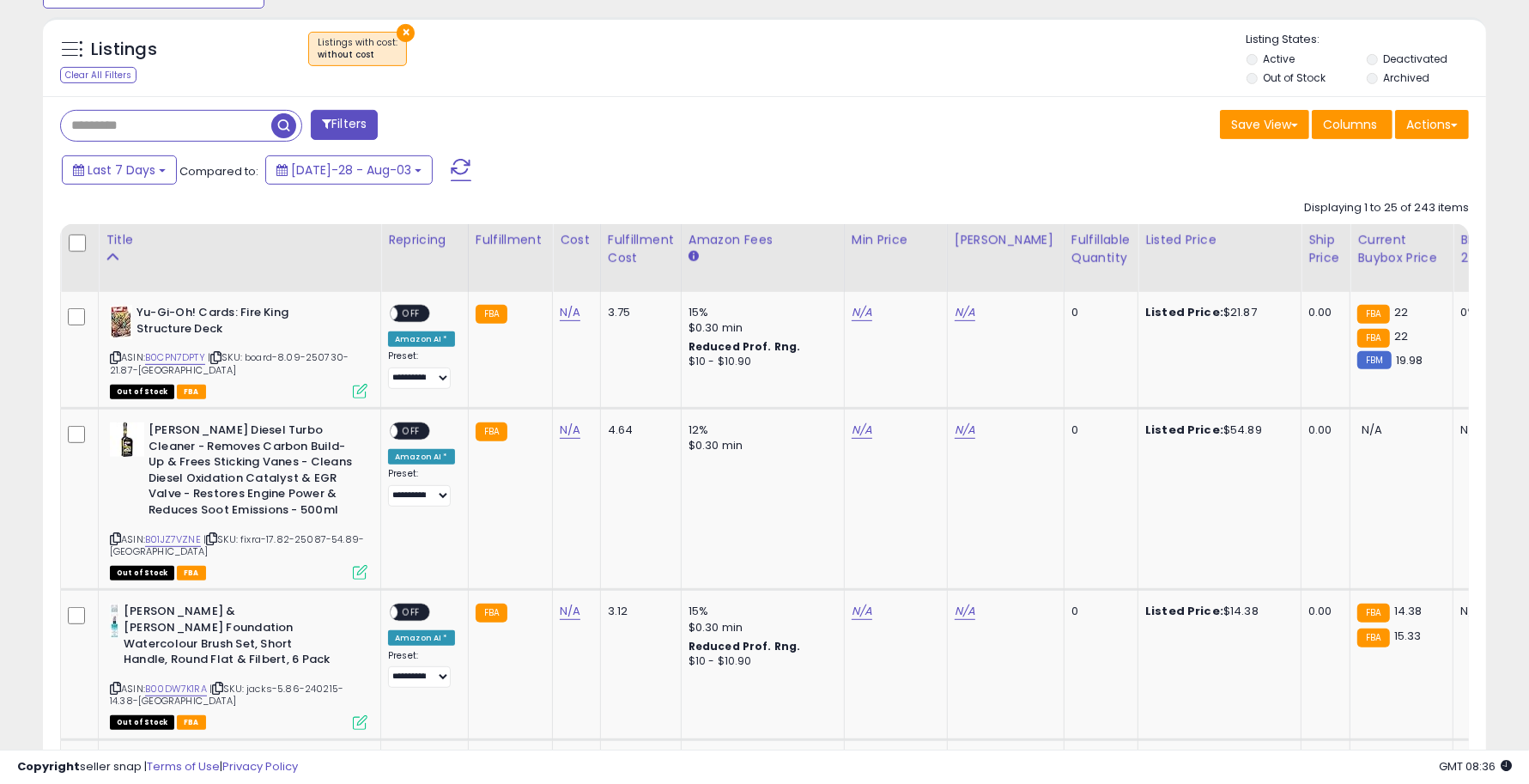
scroll to position [392, 0]
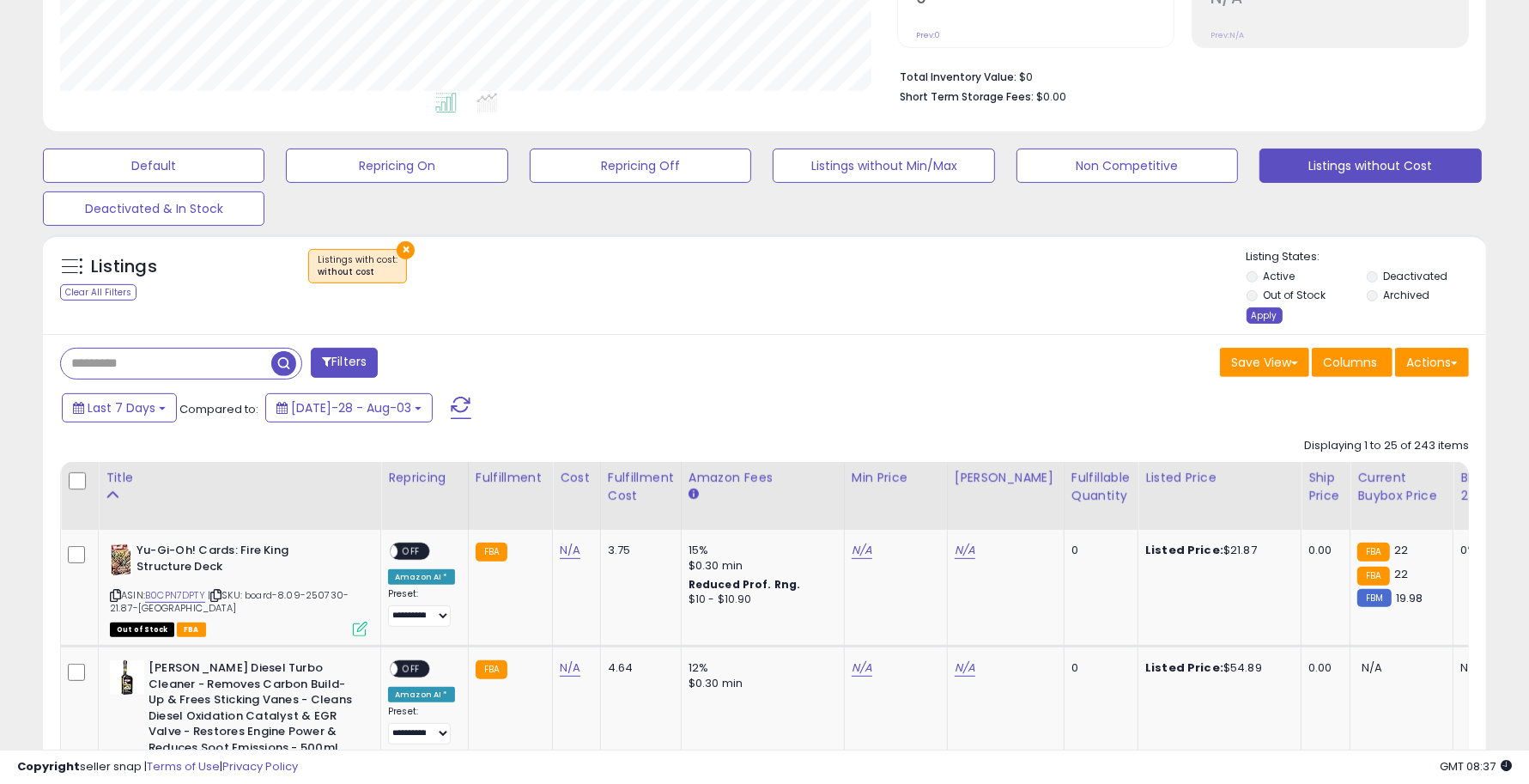
click at [1260, 315] on div "Apply" at bounding box center [1264, 315] width 36 height 16
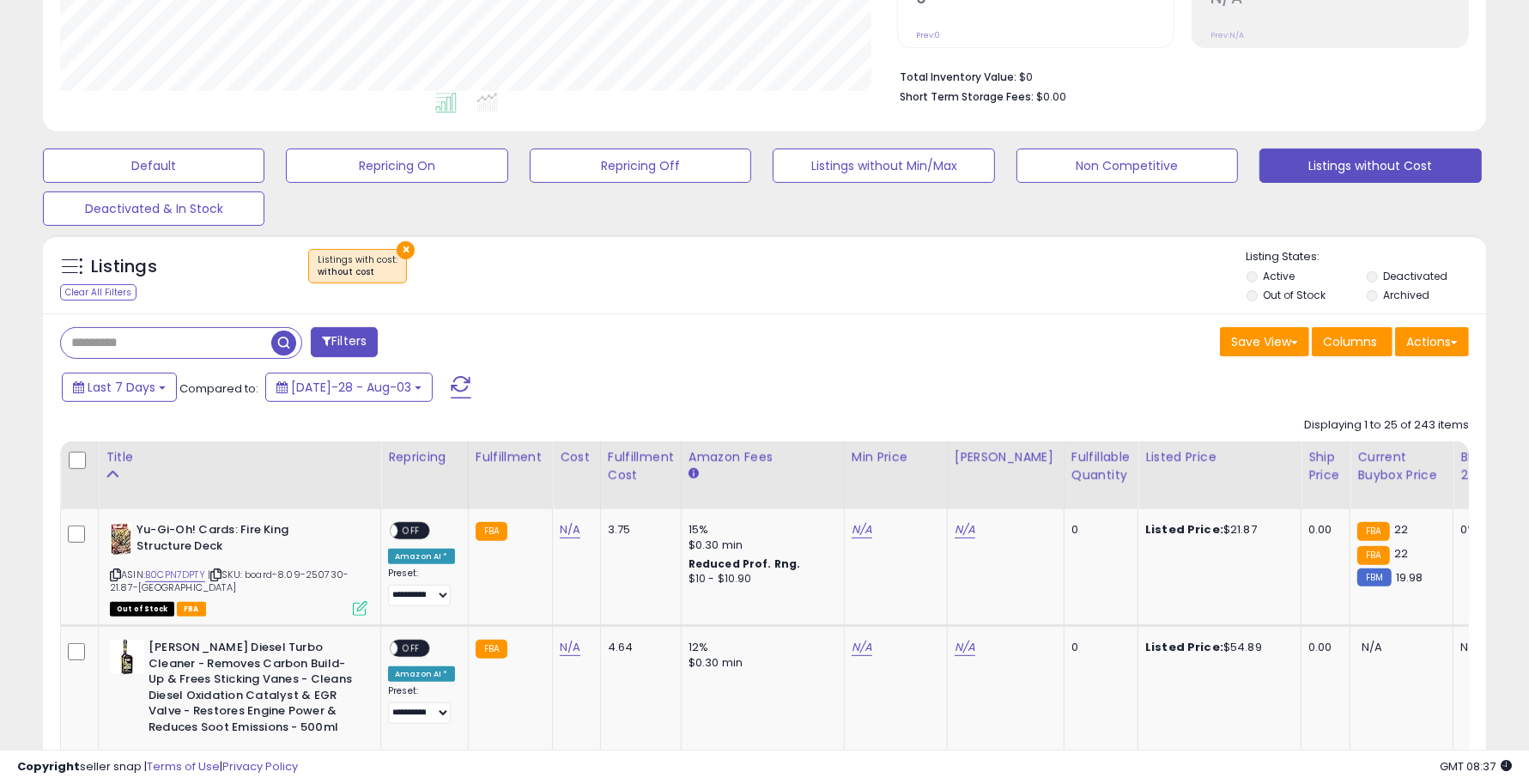
click at [404, 255] on button "×" at bounding box center [406, 250] width 18 height 18
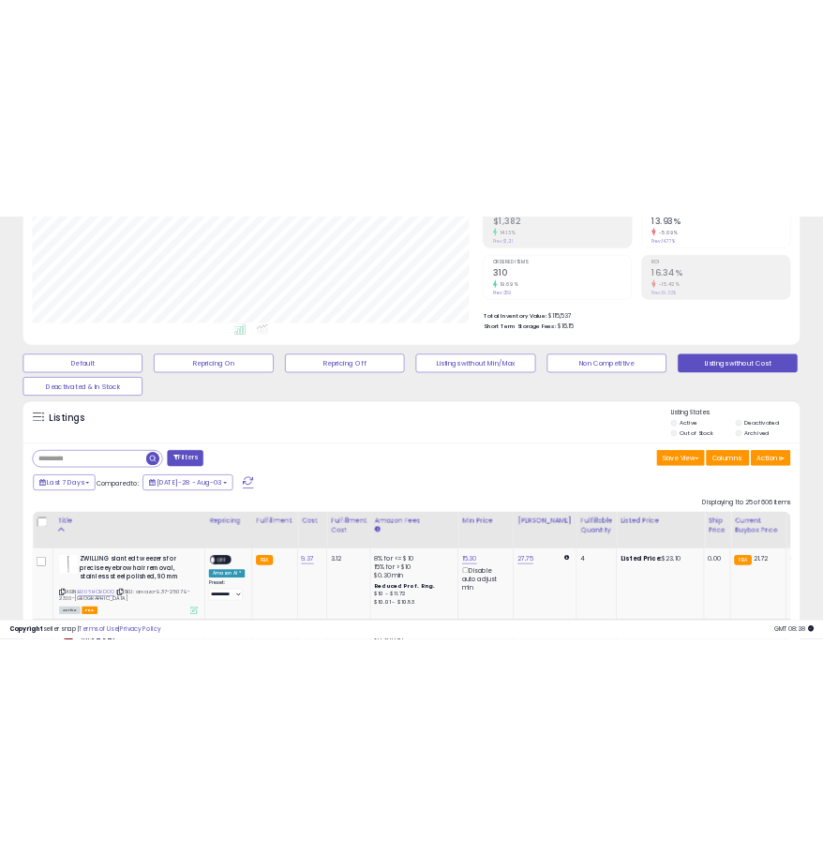
scroll to position [936686, 936331]
